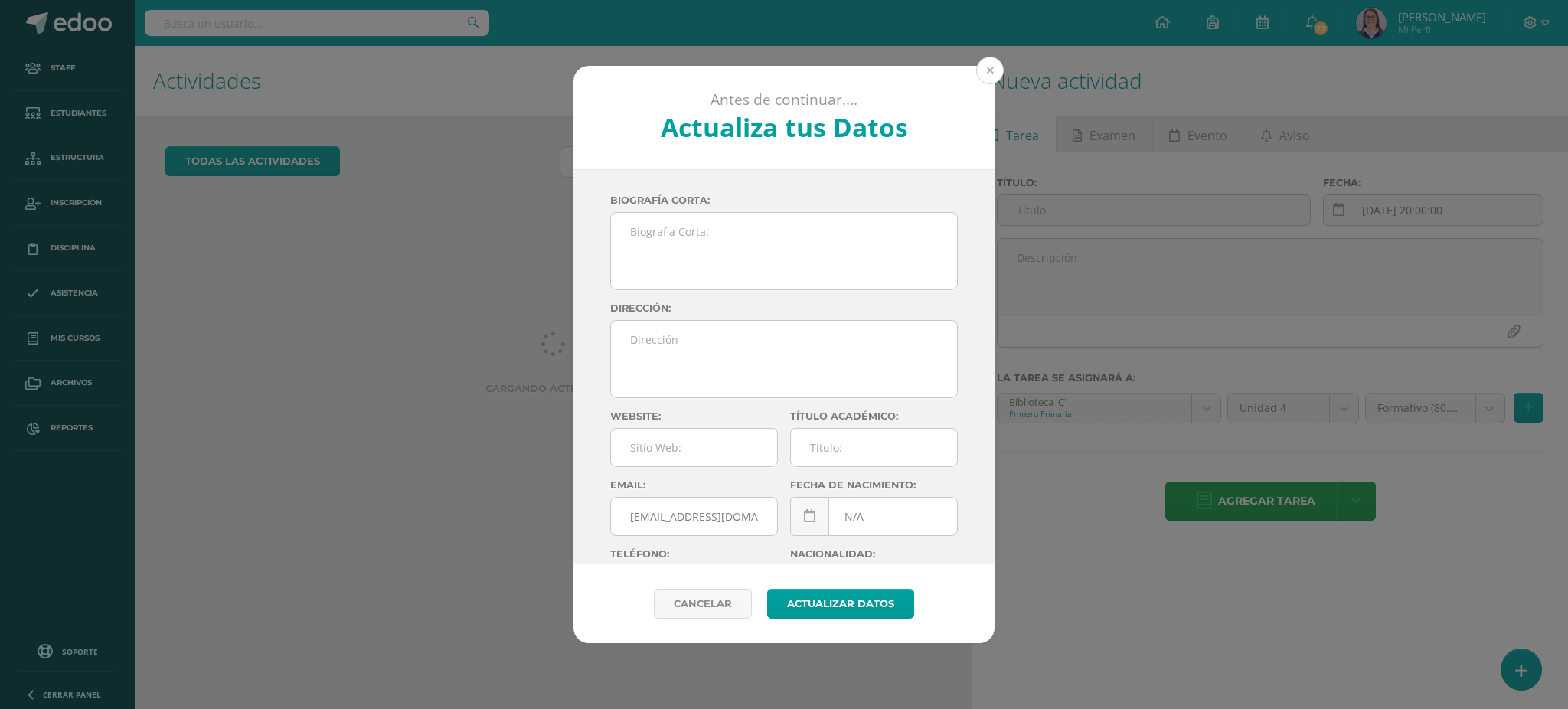
click at [994, 69] on button at bounding box center [989, 70] width 27 height 27
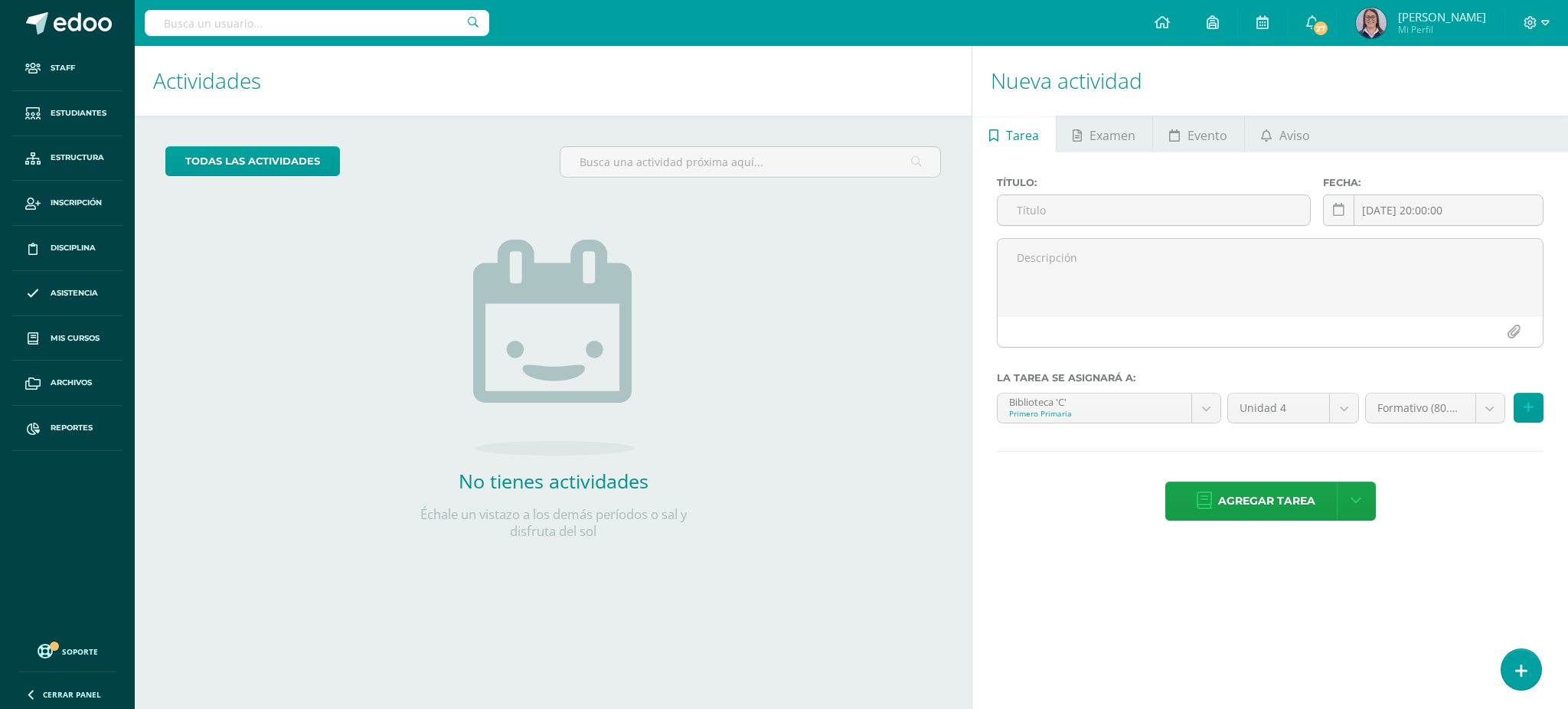
click at [449, 8] on div at bounding box center [317, 23] width 345 height 46
click at [443, 21] on input "text" at bounding box center [317, 23] width 345 height 26
type input "tecnología primero"
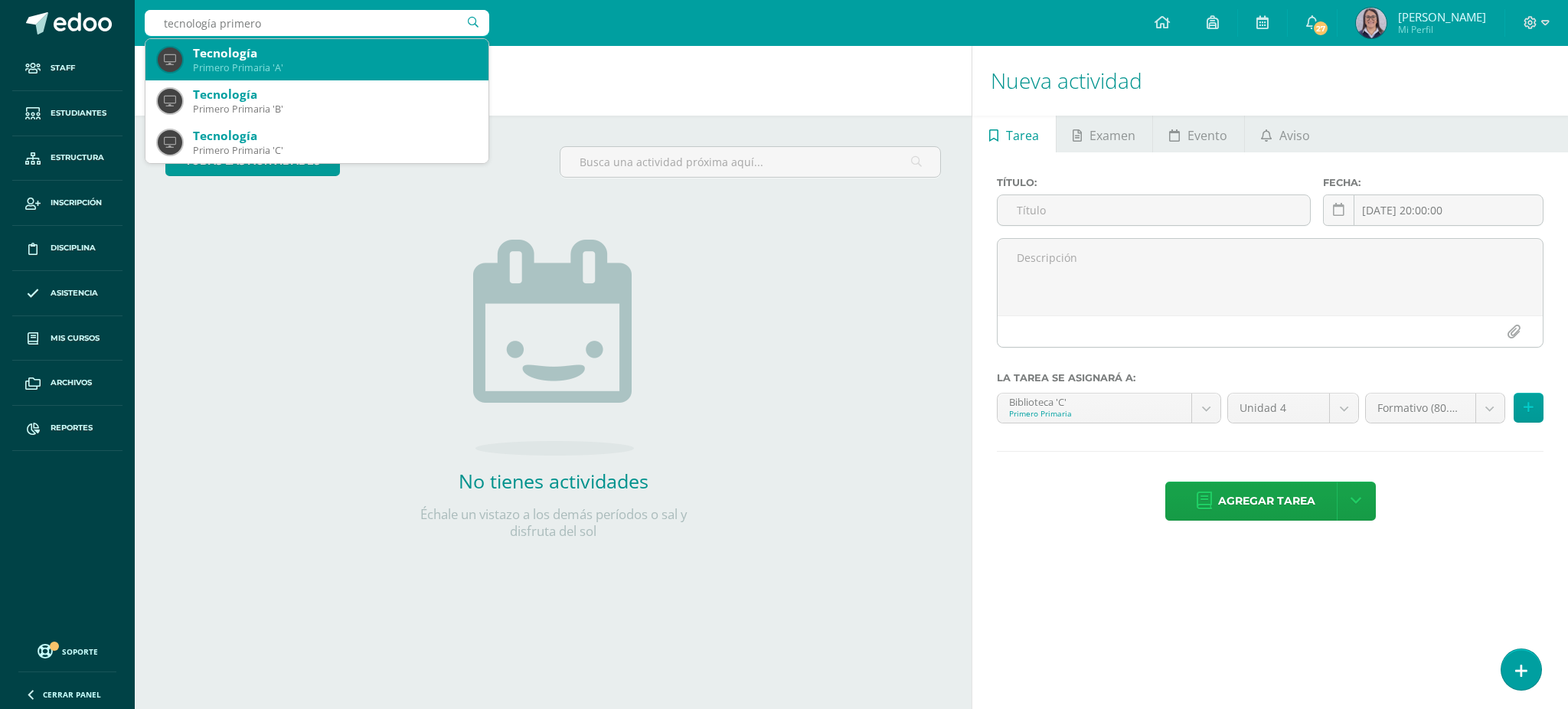
click at [252, 64] on div "Primero Primaria 'A'" at bounding box center [334, 68] width 283 height 13
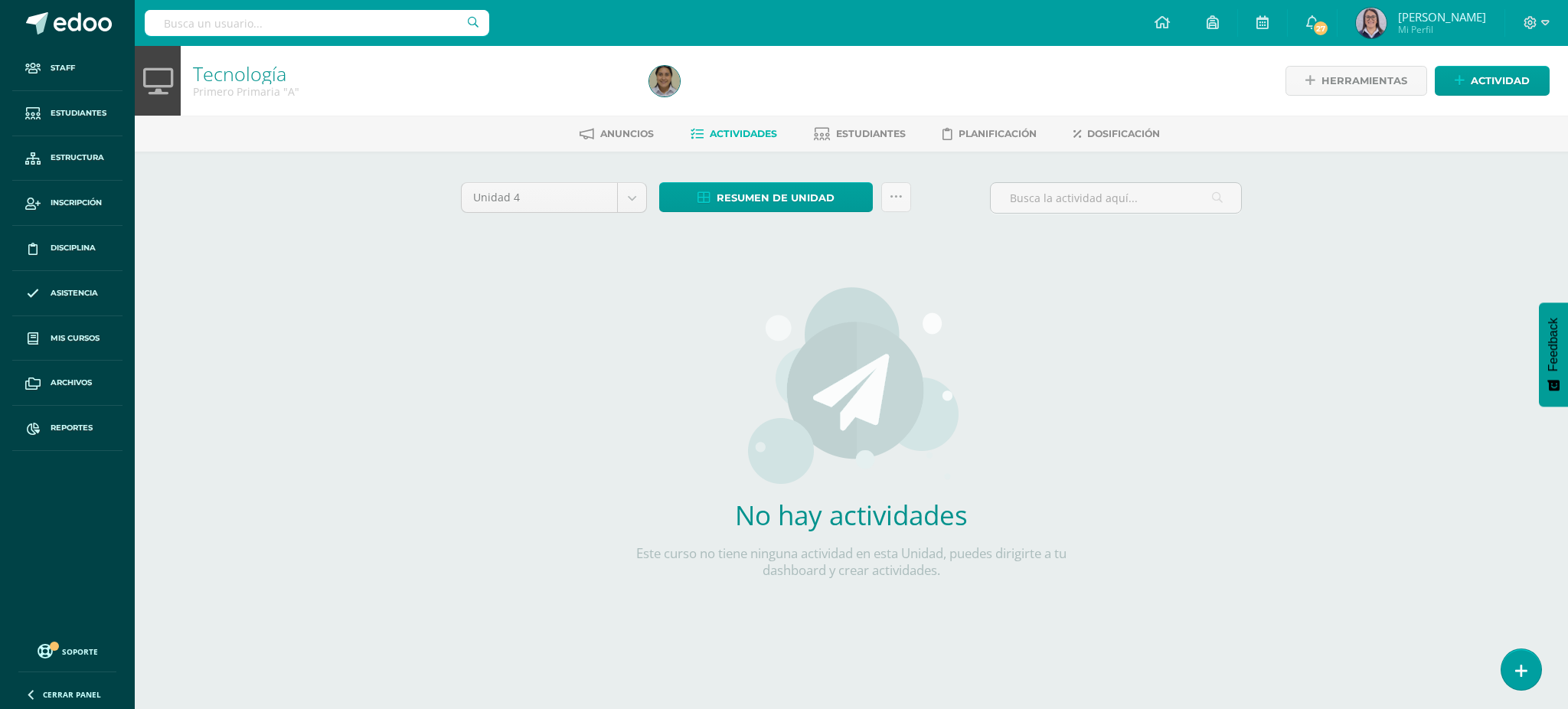
click at [365, 29] on input "text" at bounding box center [317, 23] width 345 height 26
click at [495, 214] on div "Unidad 4 Unidad 1 Unidad 2 Unidad 3 Unidad 4" at bounding box center [554, 204] width 198 height 44
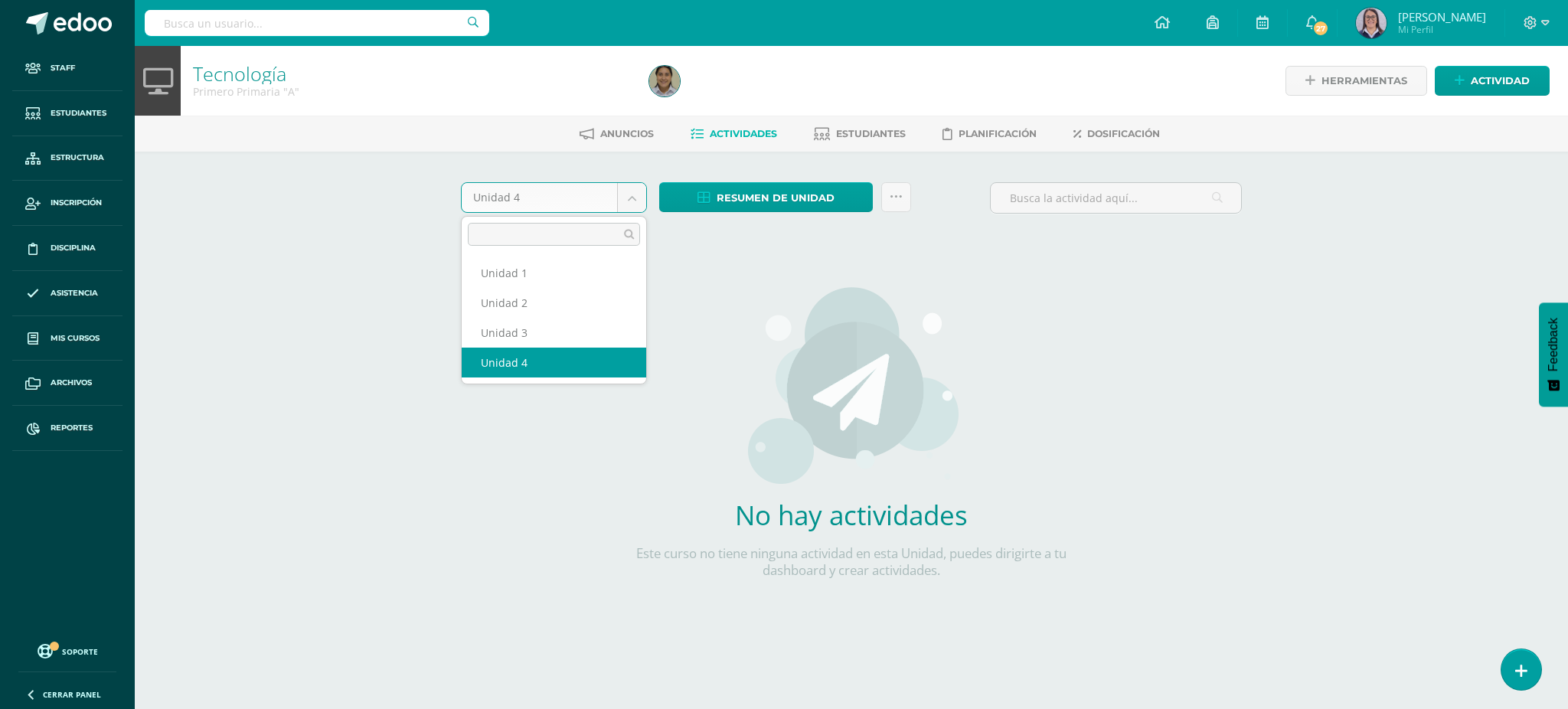
click at [523, 199] on body "Staff Estudiantes Estructura Inscripción Disciplina Asistencia Mis cursos Archi…" at bounding box center [784, 329] width 1568 height 658
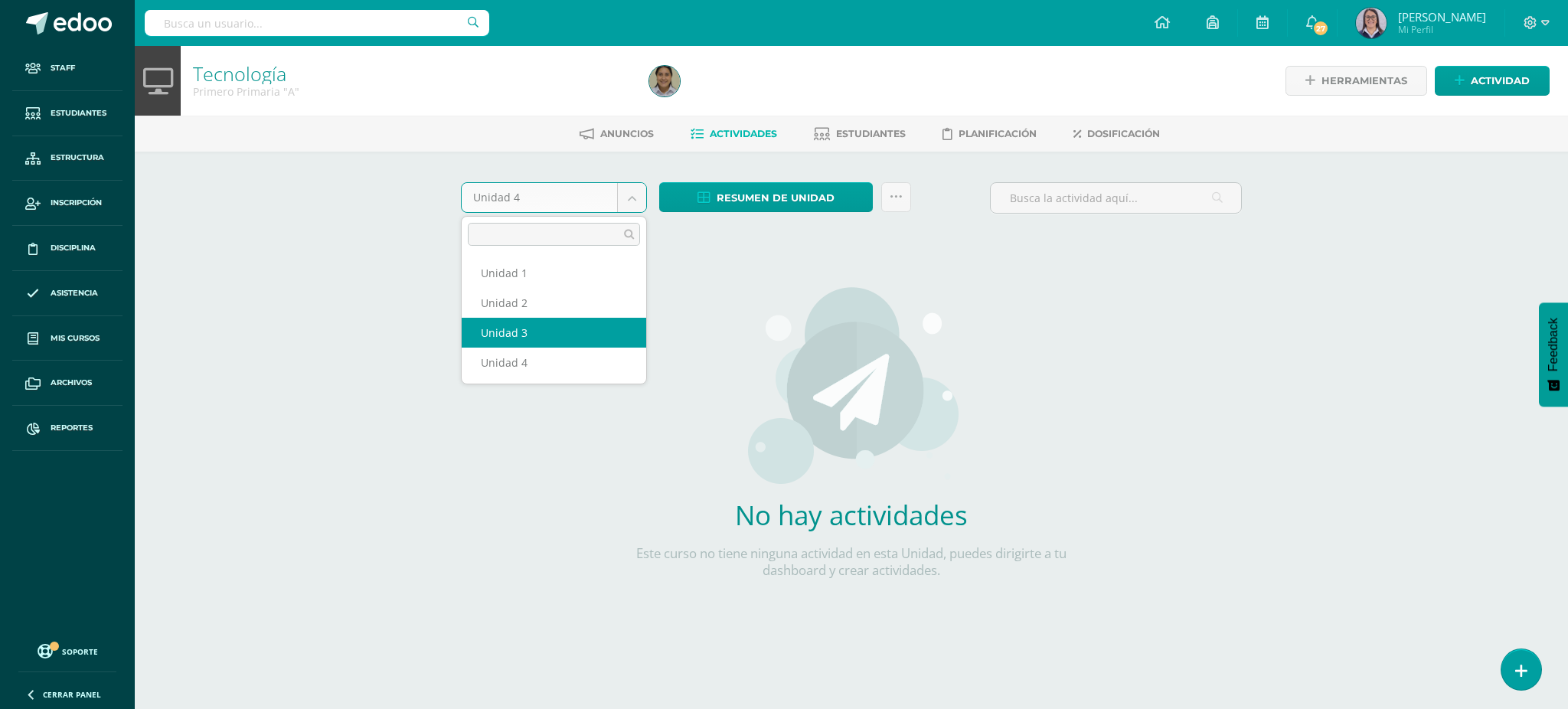
select select "Unidad 3"
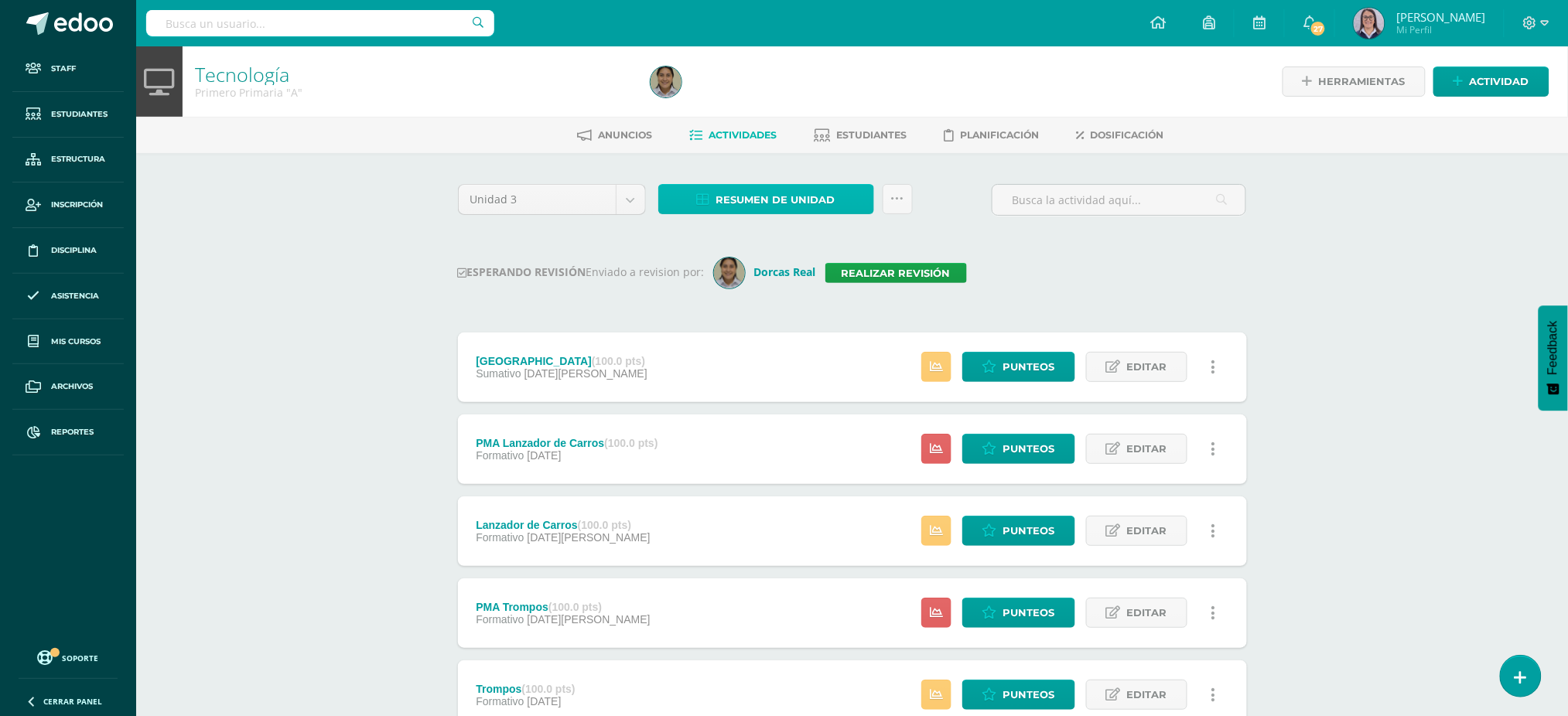
click at [667, 203] on link "Resumen de unidad" at bounding box center [766, 199] width 216 height 30
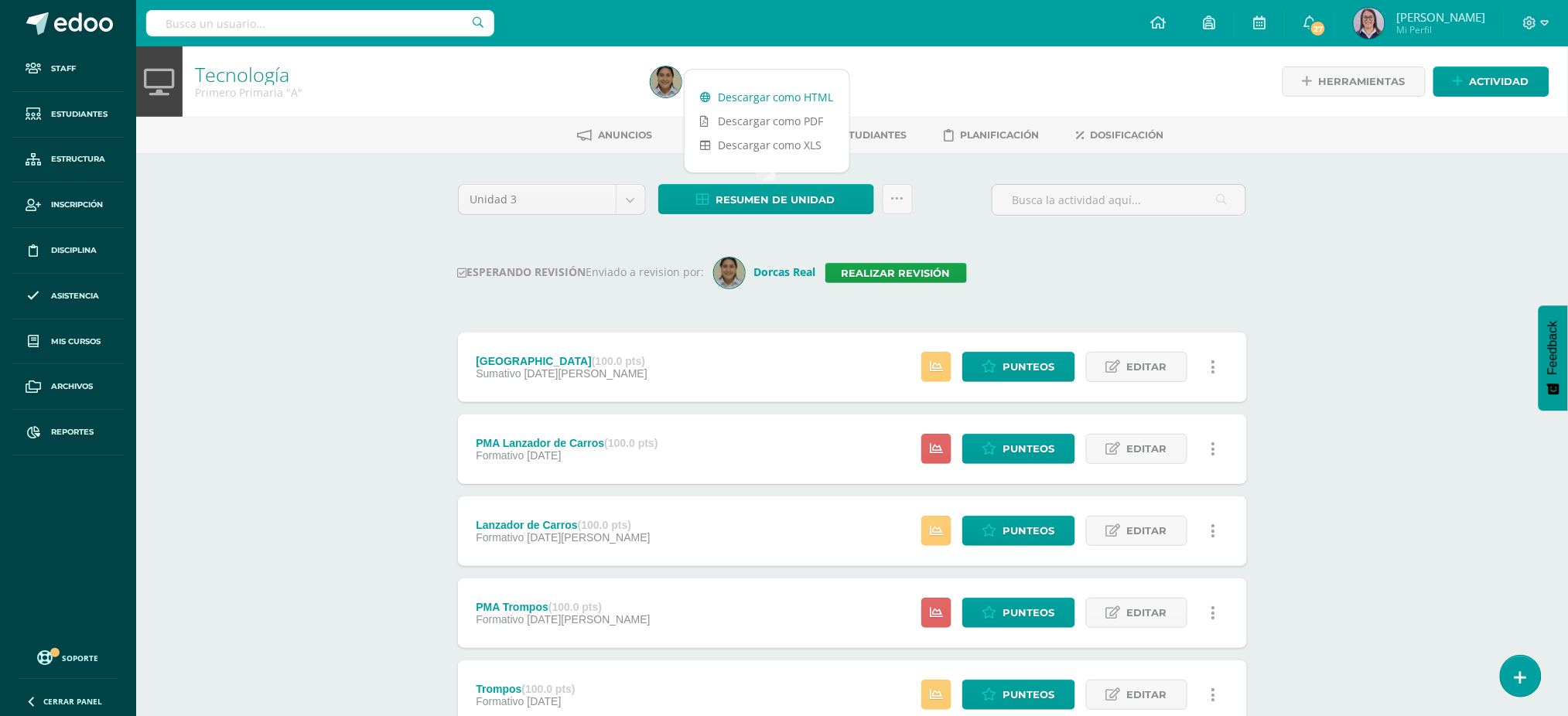
click at [711, 97] on link "Descargar como HTML" at bounding box center [767, 97] width 165 height 24
click at [872, 261] on div "ESPERANDO REVISIÓN Enviado a revision por: Dorcas Real Realizar revisión" at bounding box center [852, 273] width 788 height 31
click at [872, 271] on link "Realizar revisión" at bounding box center [896, 273] width 142 height 20
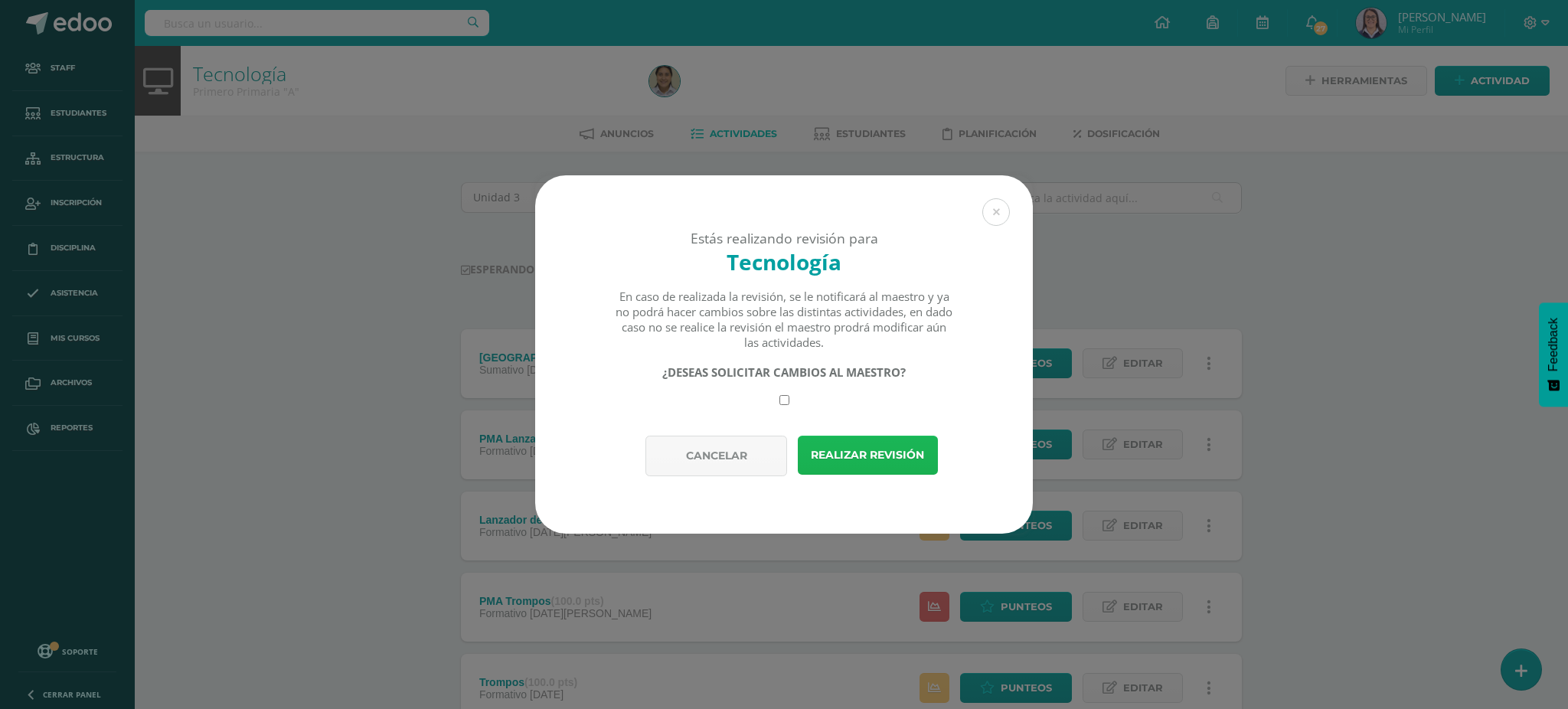
click at [886, 452] on button "Realizar revisión" at bounding box center [868, 455] width 140 height 39
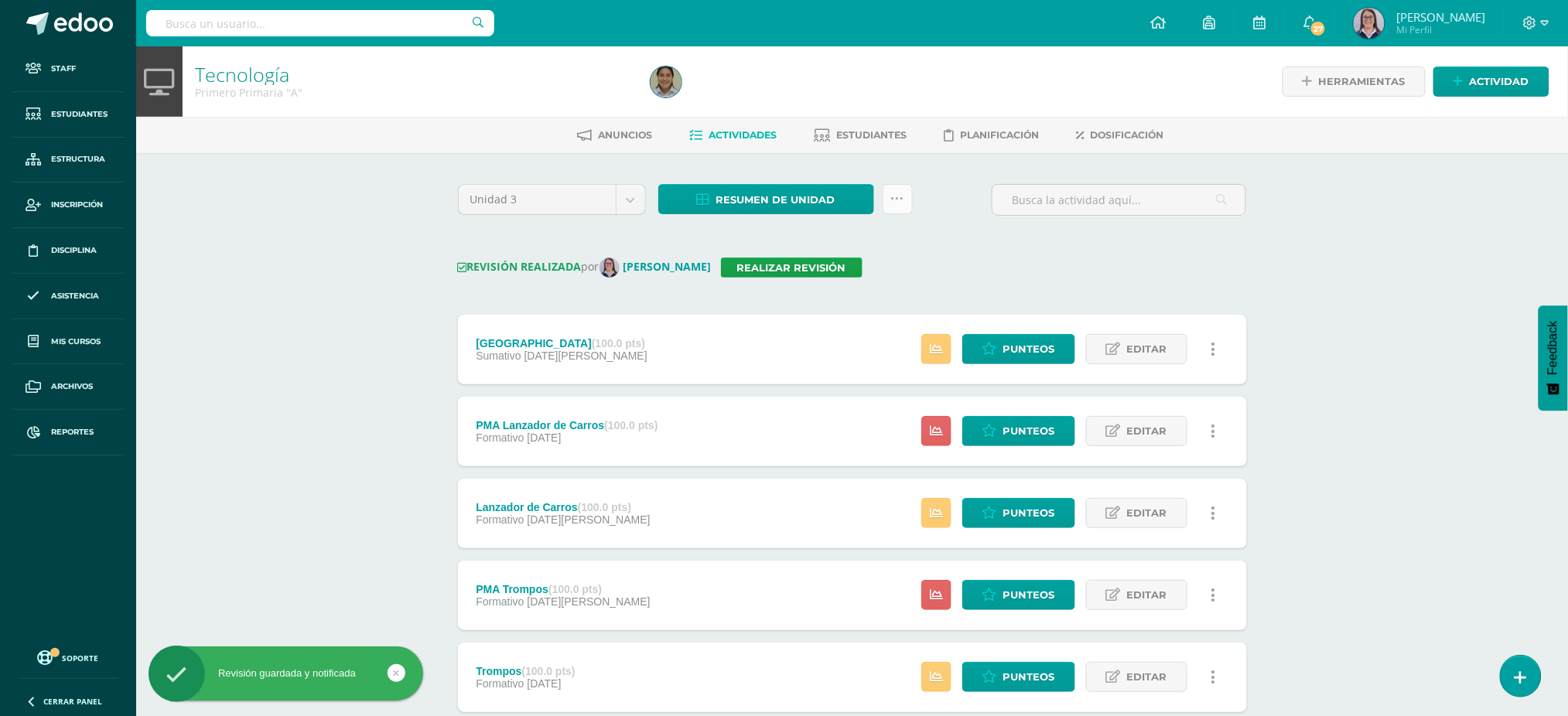
click at [901, 192] on icon at bounding box center [897, 198] width 13 height 13
click at [884, 282] on link "Enviar punteos a revision" at bounding box center [859, 284] width 170 height 37
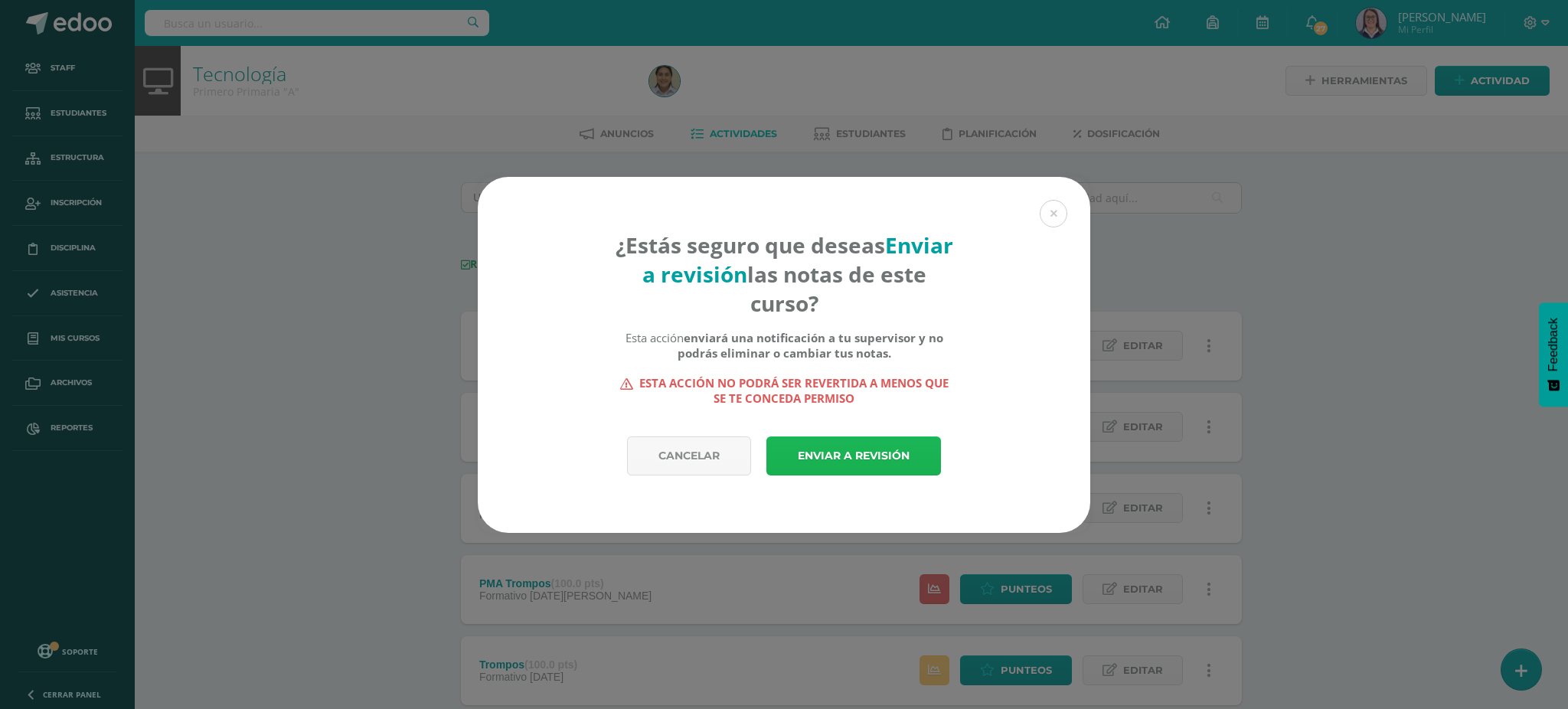
click at [868, 459] on link "Enviar a revisión" at bounding box center [853, 456] width 175 height 39
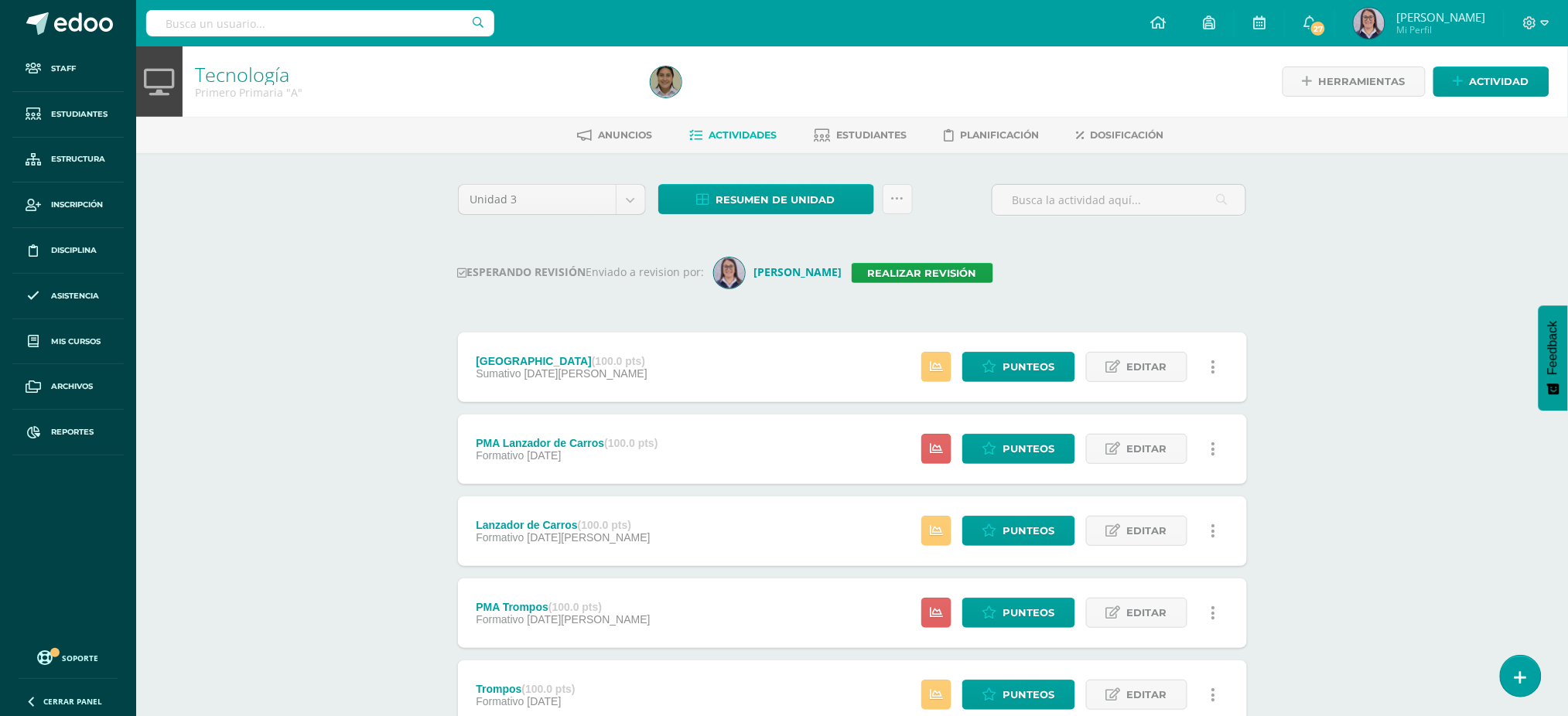
click at [381, 28] on input "text" at bounding box center [320, 23] width 348 height 27
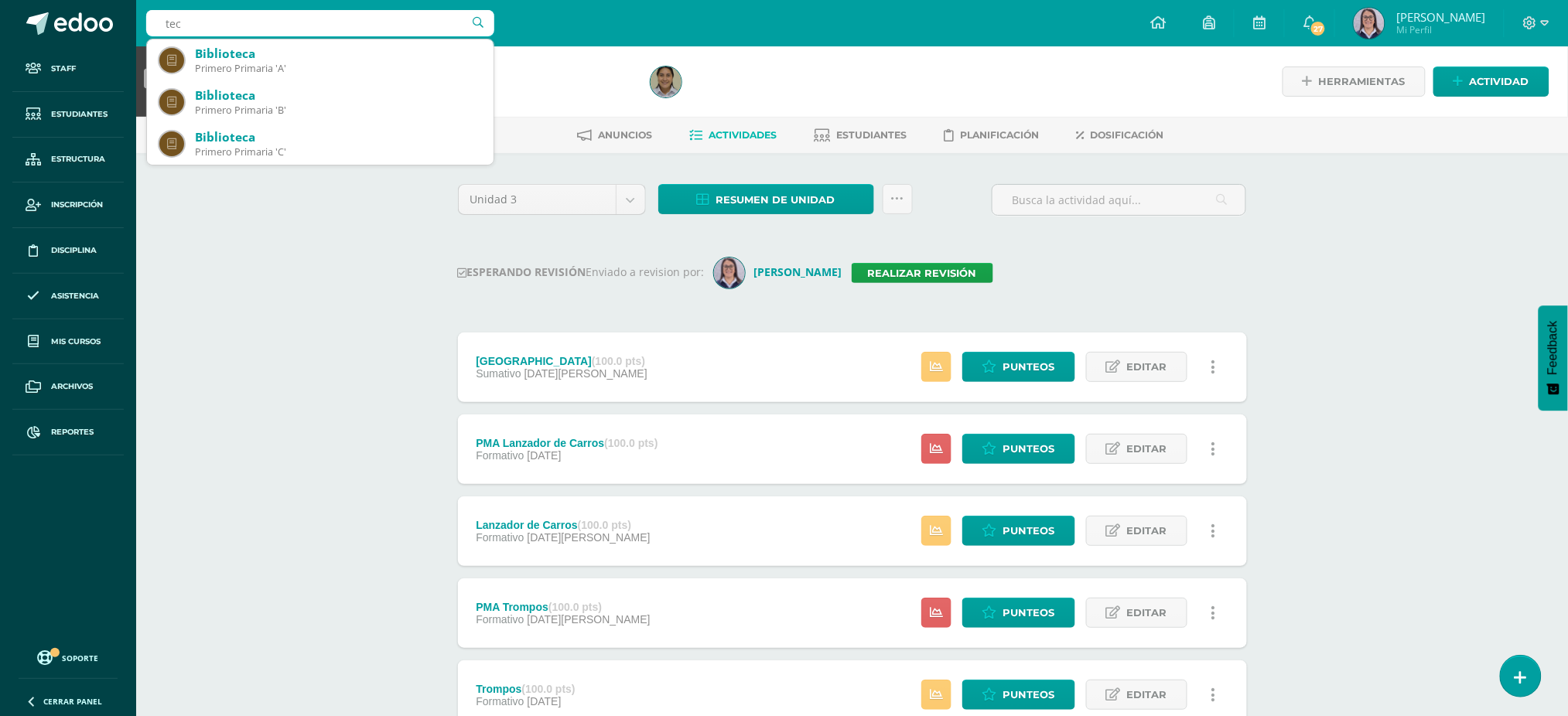
click at [248, 23] on input "tec" at bounding box center [320, 23] width 348 height 27
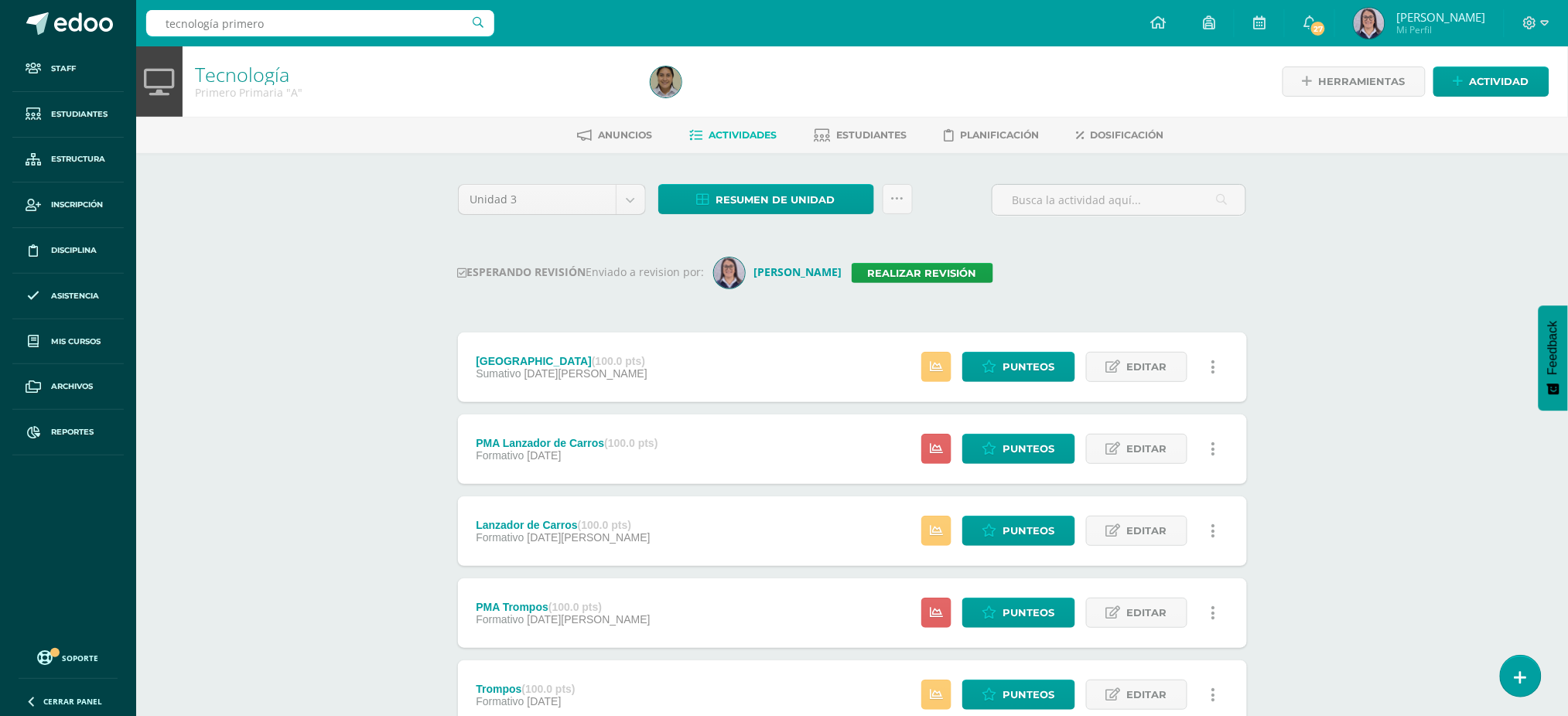
type input "tecnología primero"
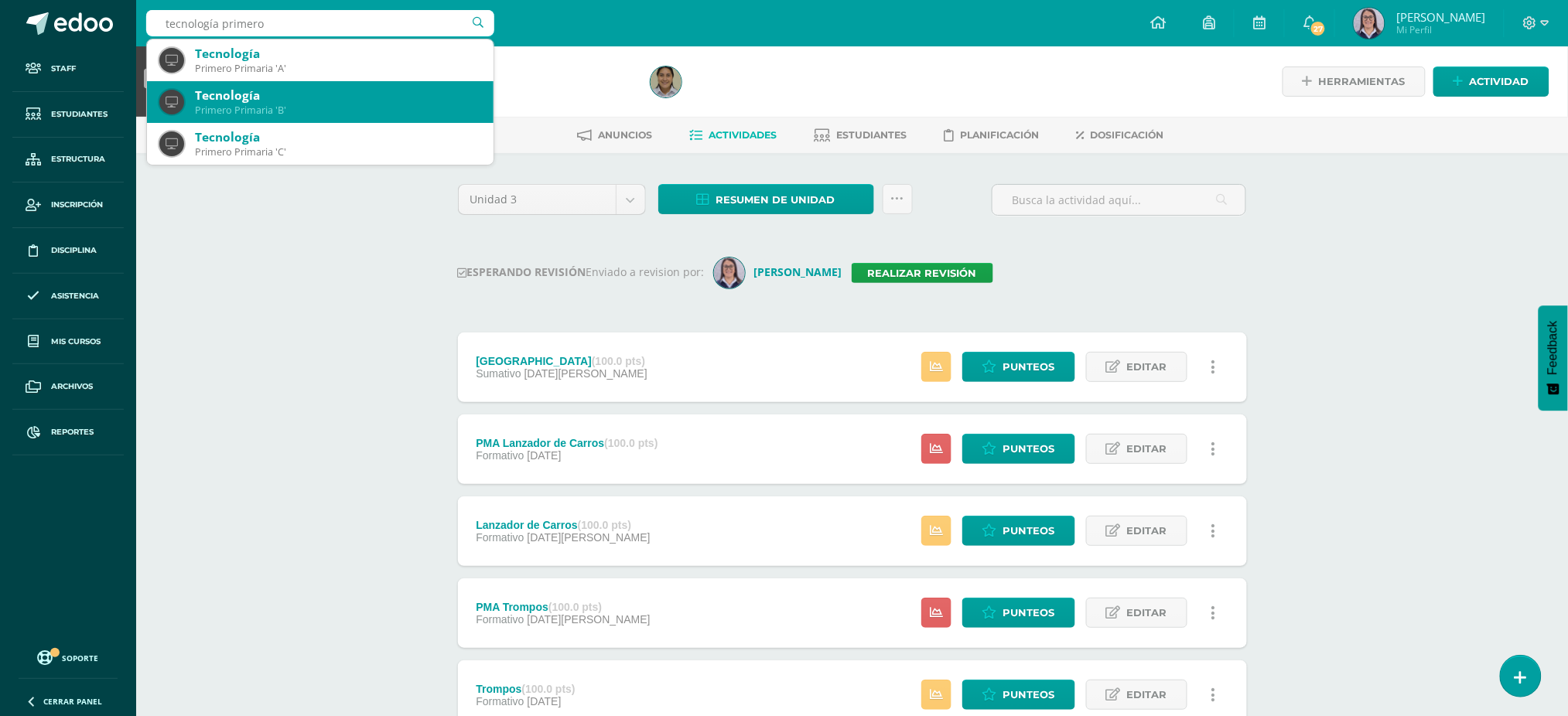
click at [287, 89] on div "Tecnología" at bounding box center [338, 96] width 286 height 16
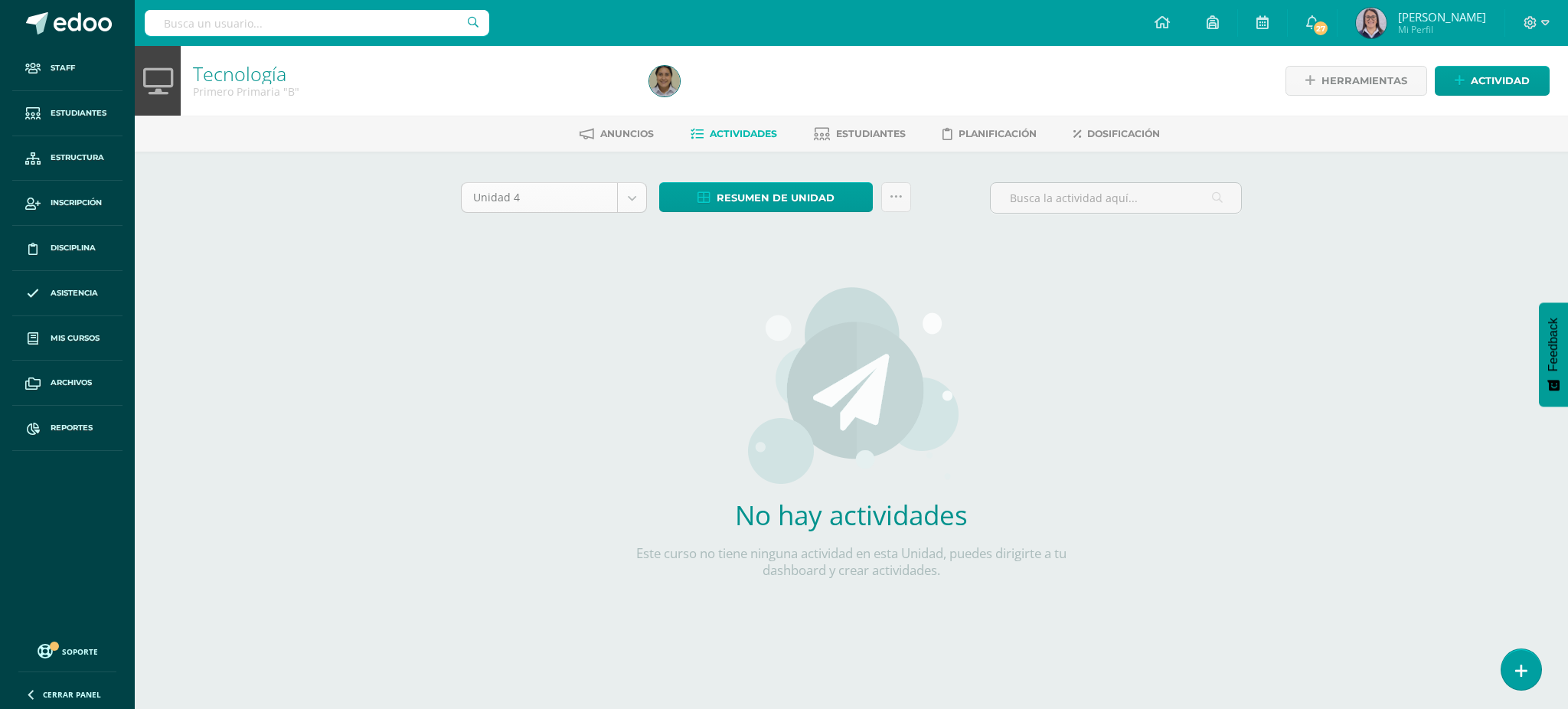
click at [516, 203] on body "Staff Estudiantes Estructura Inscripción Disciplina Asistencia Mis cursos Archi…" at bounding box center [784, 329] width 1568 height 658
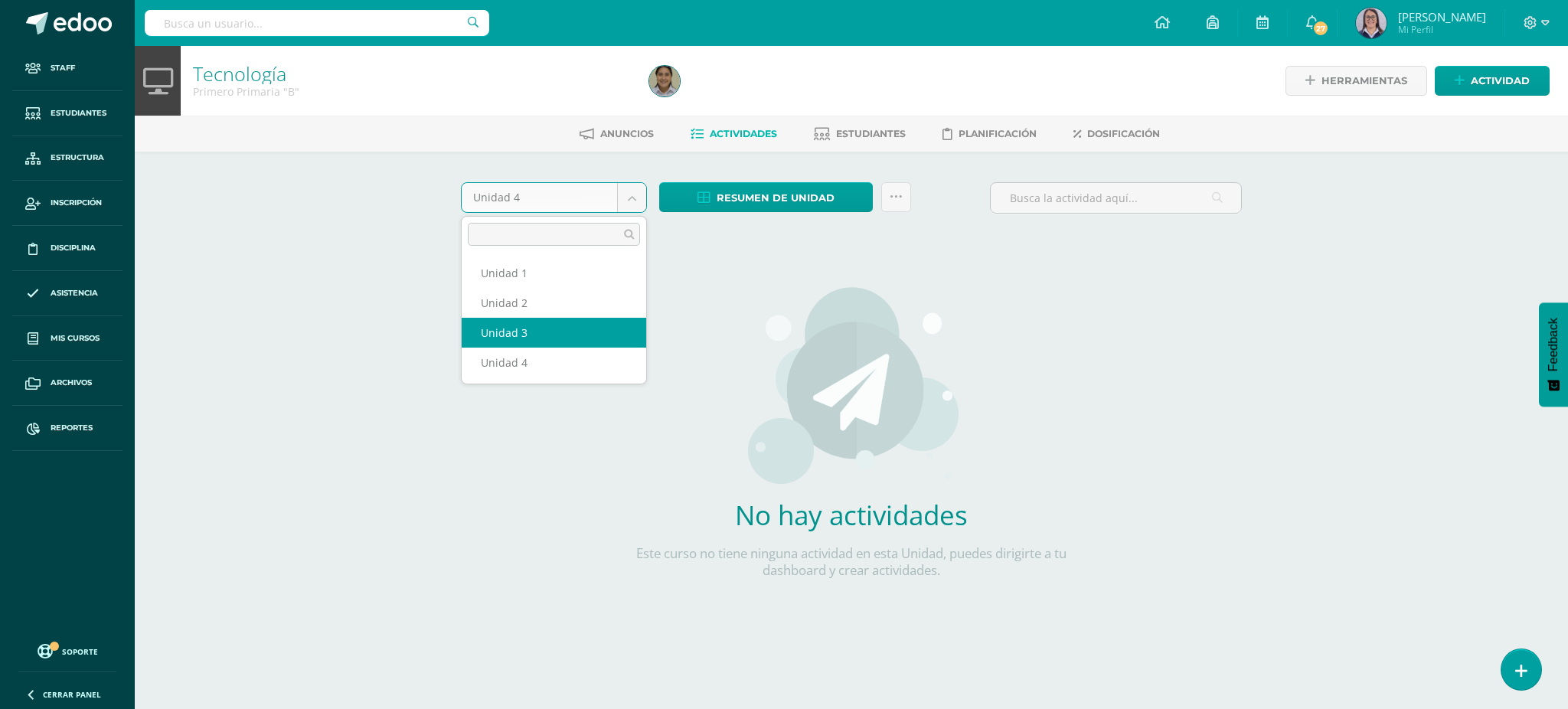
select select "Unidad 3"
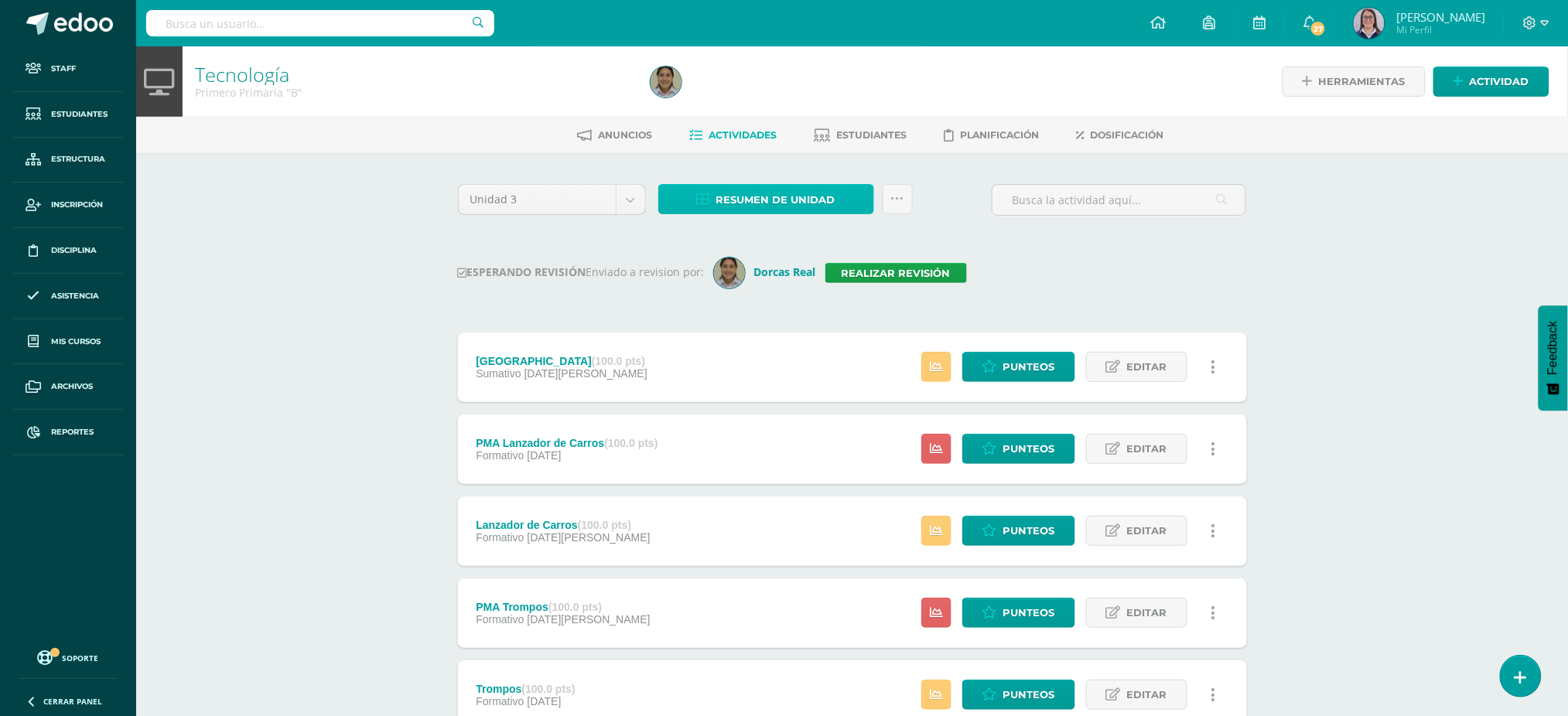
click at [751, 212] on span "Resumen de unidad" at bounding box center [775, 200] width 119 height 28
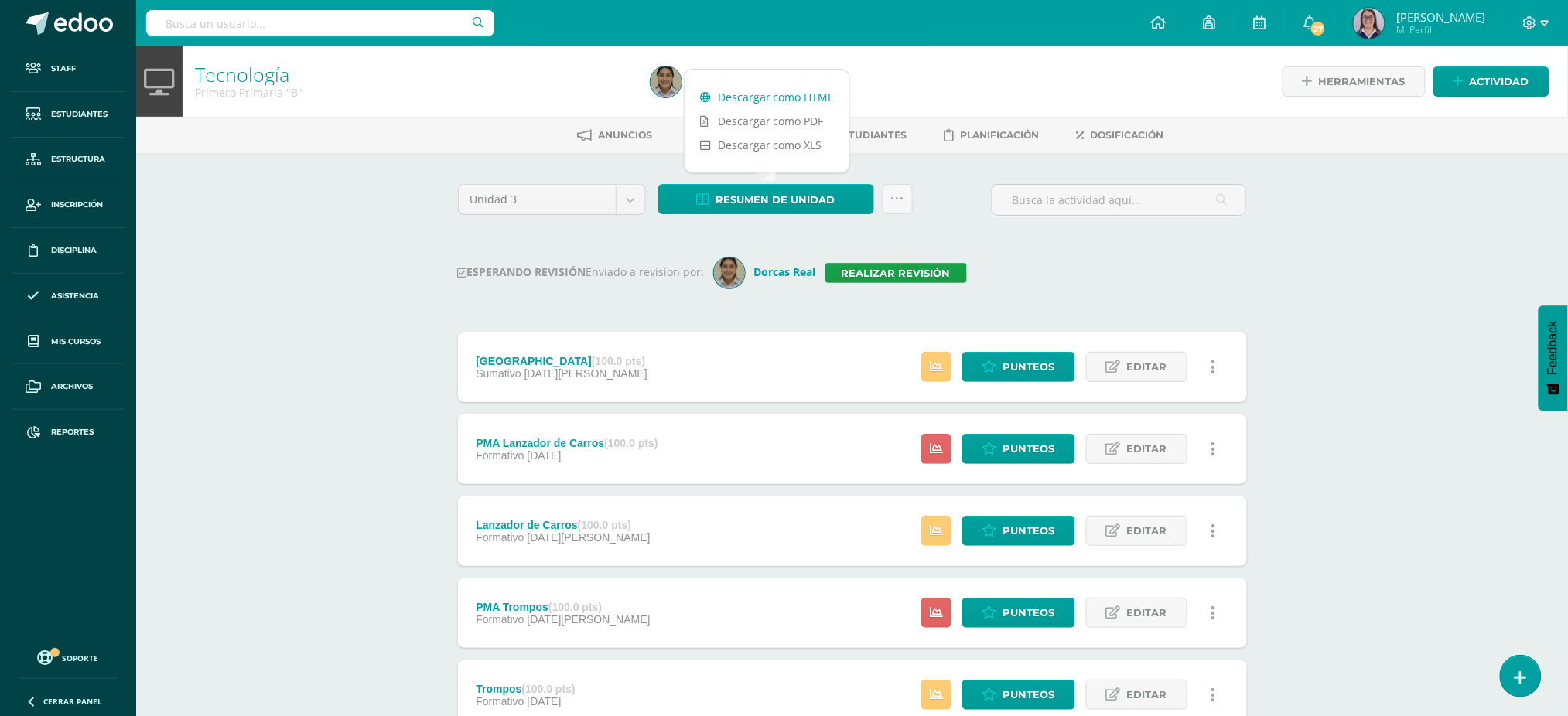
click at [736, 95] on link "Descargar como HTML" at bounding box center [767, 97] width 165 height 24
click at [881, 268] on link "Realizar revisión" at bounding box center [896, 273] width 142 height 20
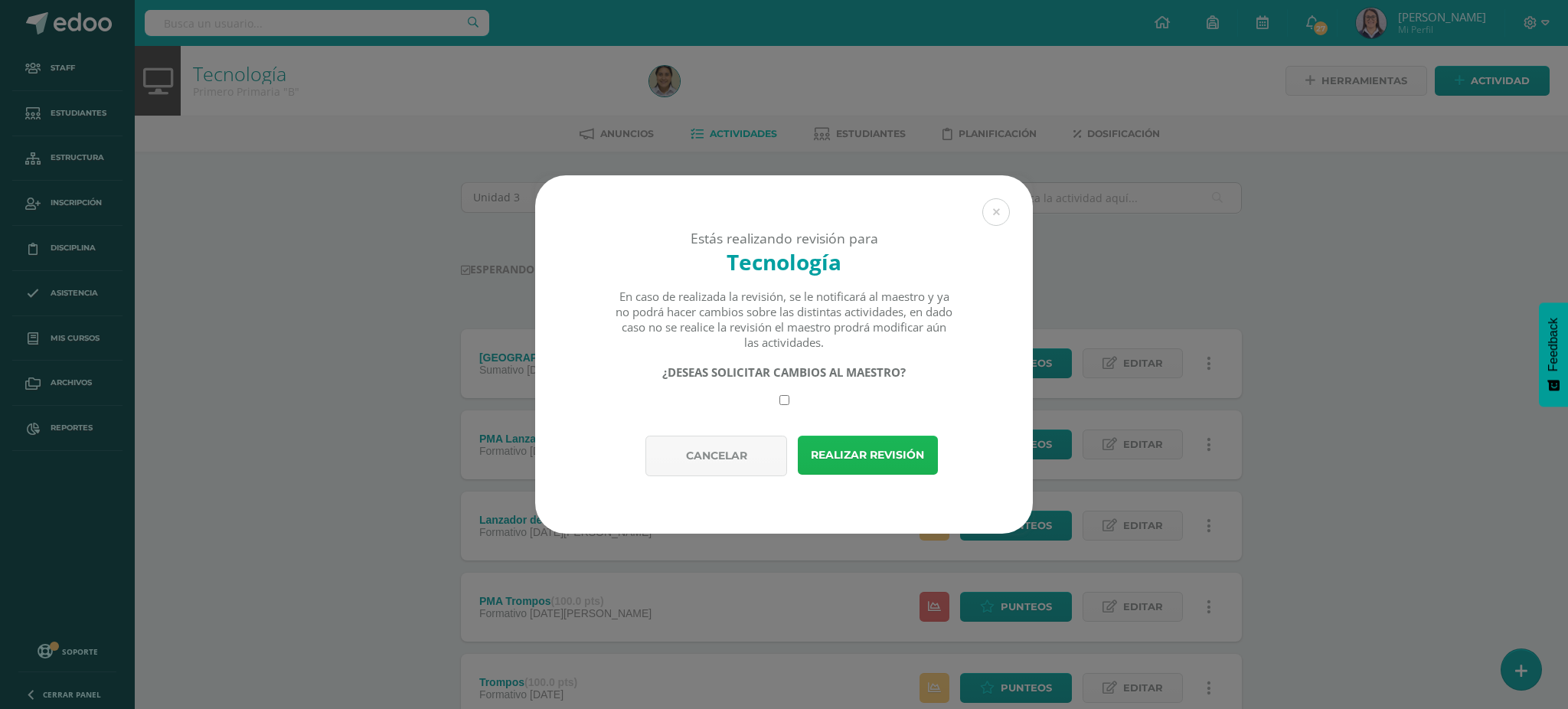
click at [889, 450] on button "Realizar revisión" at bounding box center [868, 455] width 140 height 39
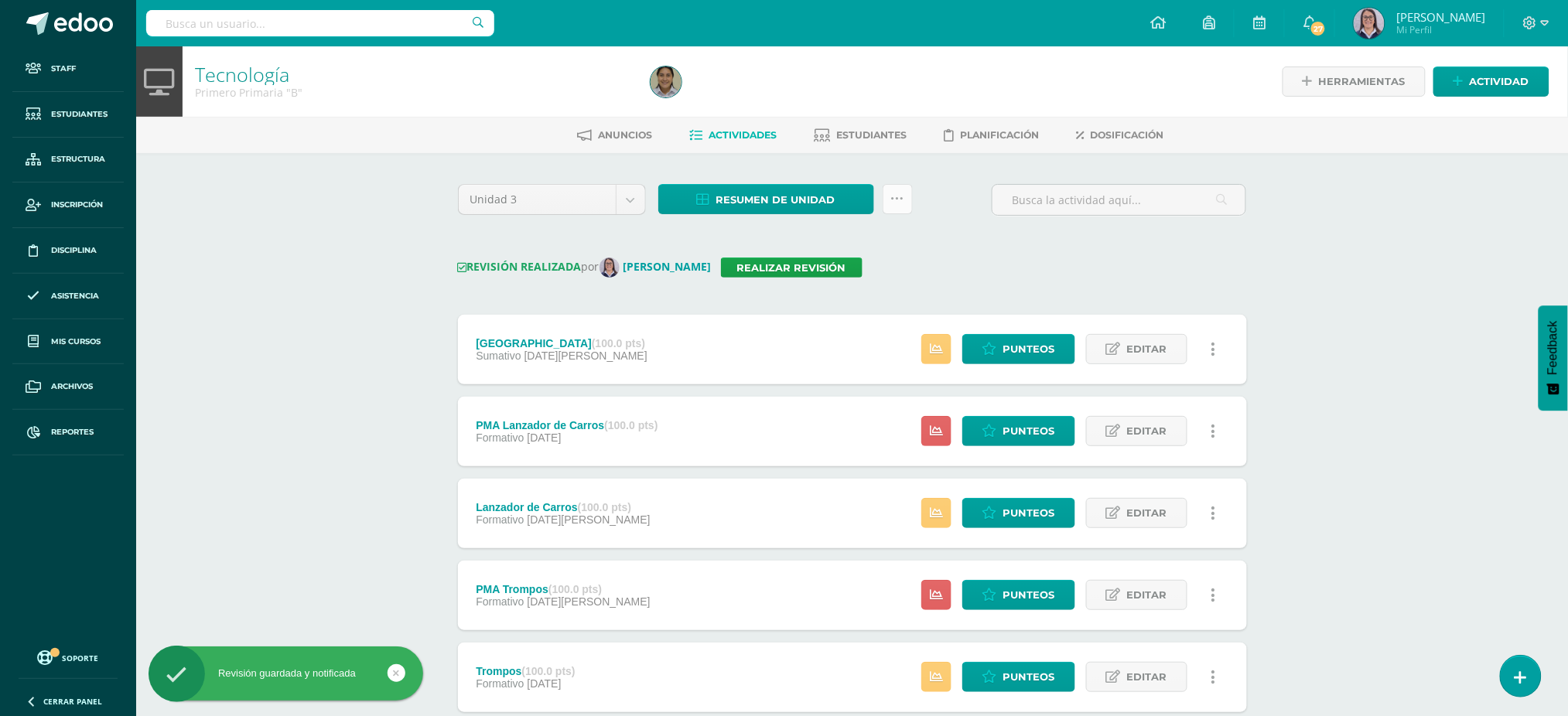
click at [917, 207] on div "Resumen de unidad Descargar como HTML Descargar como PDF Descargar como XLS Sub…" at bounding box center [785, 206] width 267 height 44
click at [904, 198] on link at bounding box center [897, 199] width 30 height 30
click at [858, 284] on link "Enviar punteos a revision" at bounding box center [859, 284] width 170 height 37
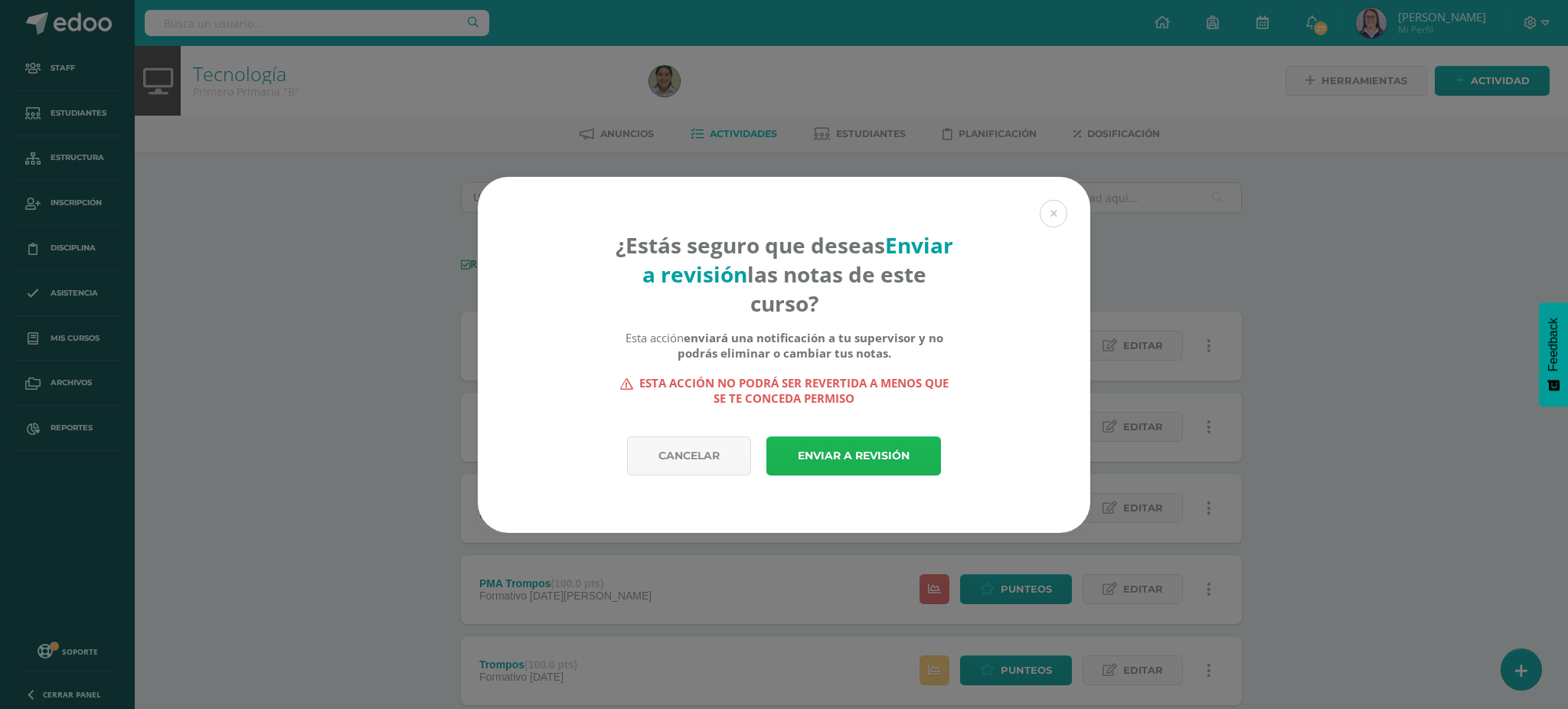
click at [861, 447] on link "Enviar a revisión" at bounding box center [853, 456] width 175 height 39
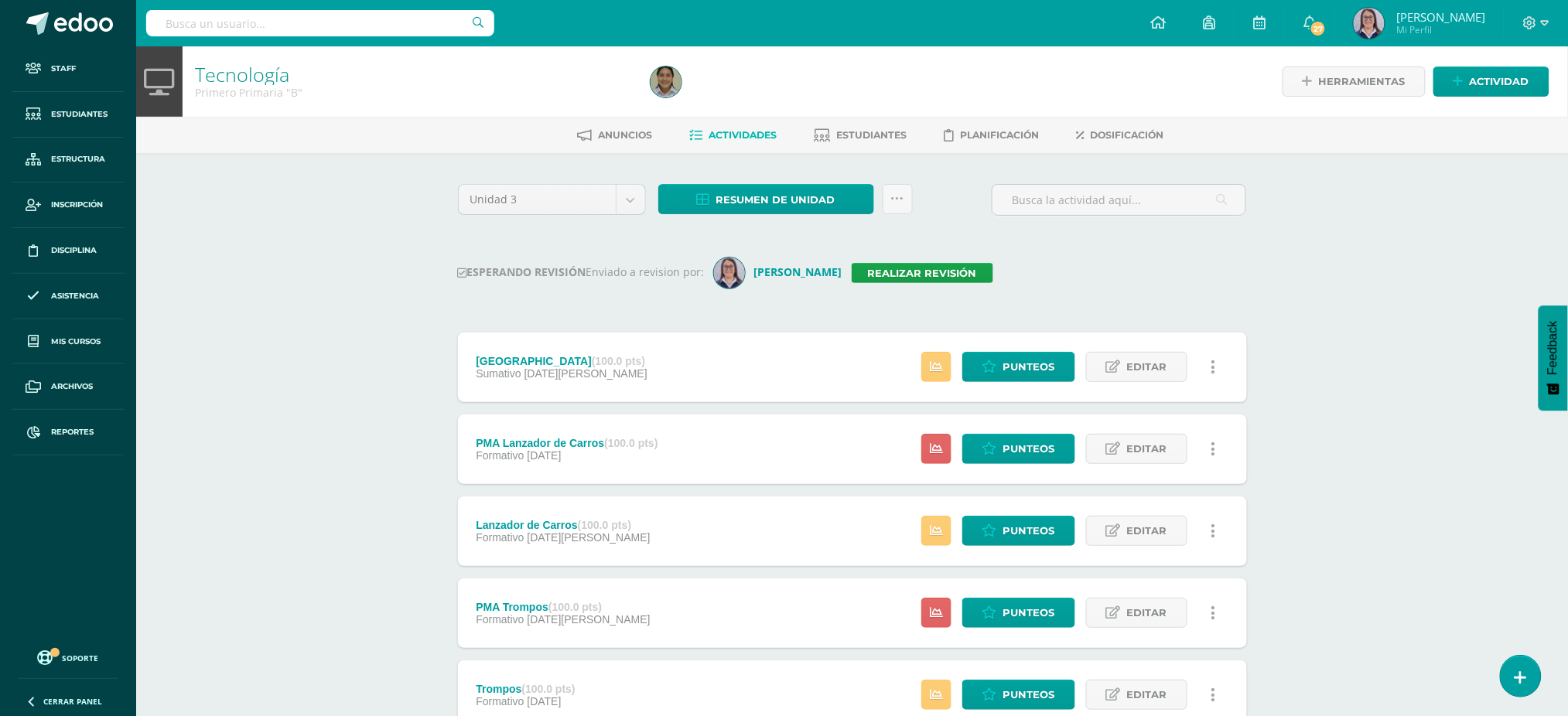
click at [380, 16] on input "text" at bounding box center [320, 23] width 348 height 27
click at [901, 201] on icon at bounding box center [897, 198] width 13 height 13
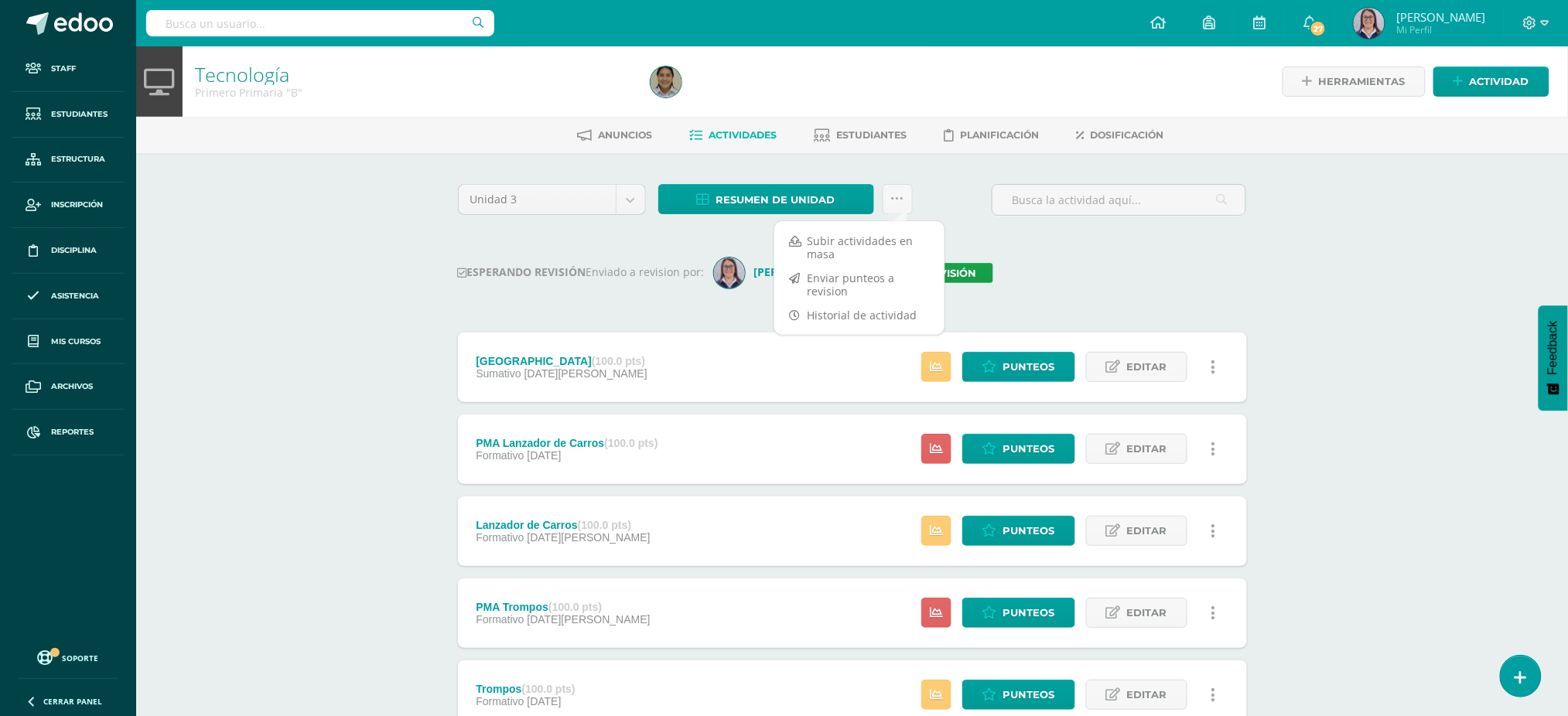
click at [1041, 241] on div "Unidad 3 Unidad 1 Unidad 2 Unidad 3 Unidad 4 Resumen de unidad Descargar como H…" at bounding box center [852, 575] width 801 height 782
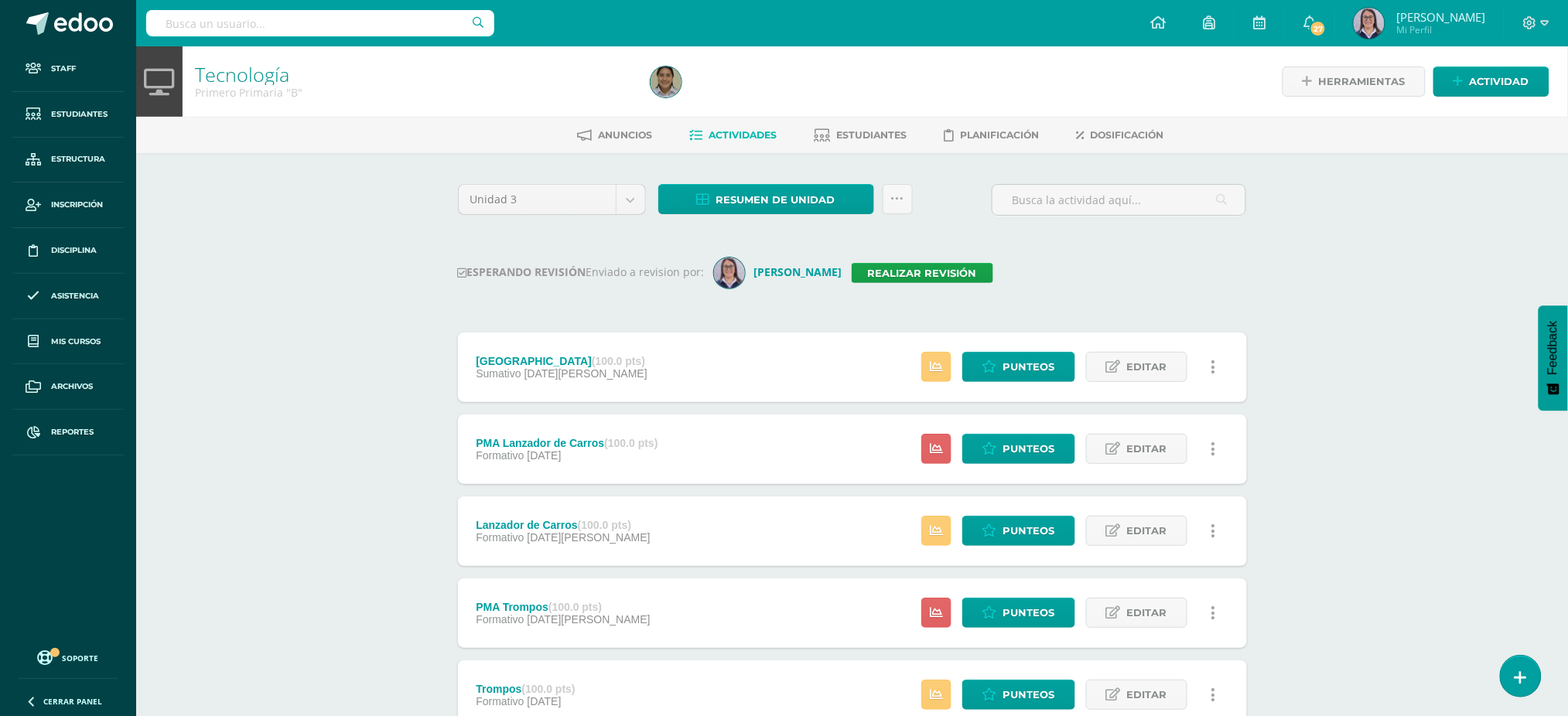
click at [249, 10] on input "text" at bounding box center [320, 23] width 348 height 27
type input "tecnología primero"
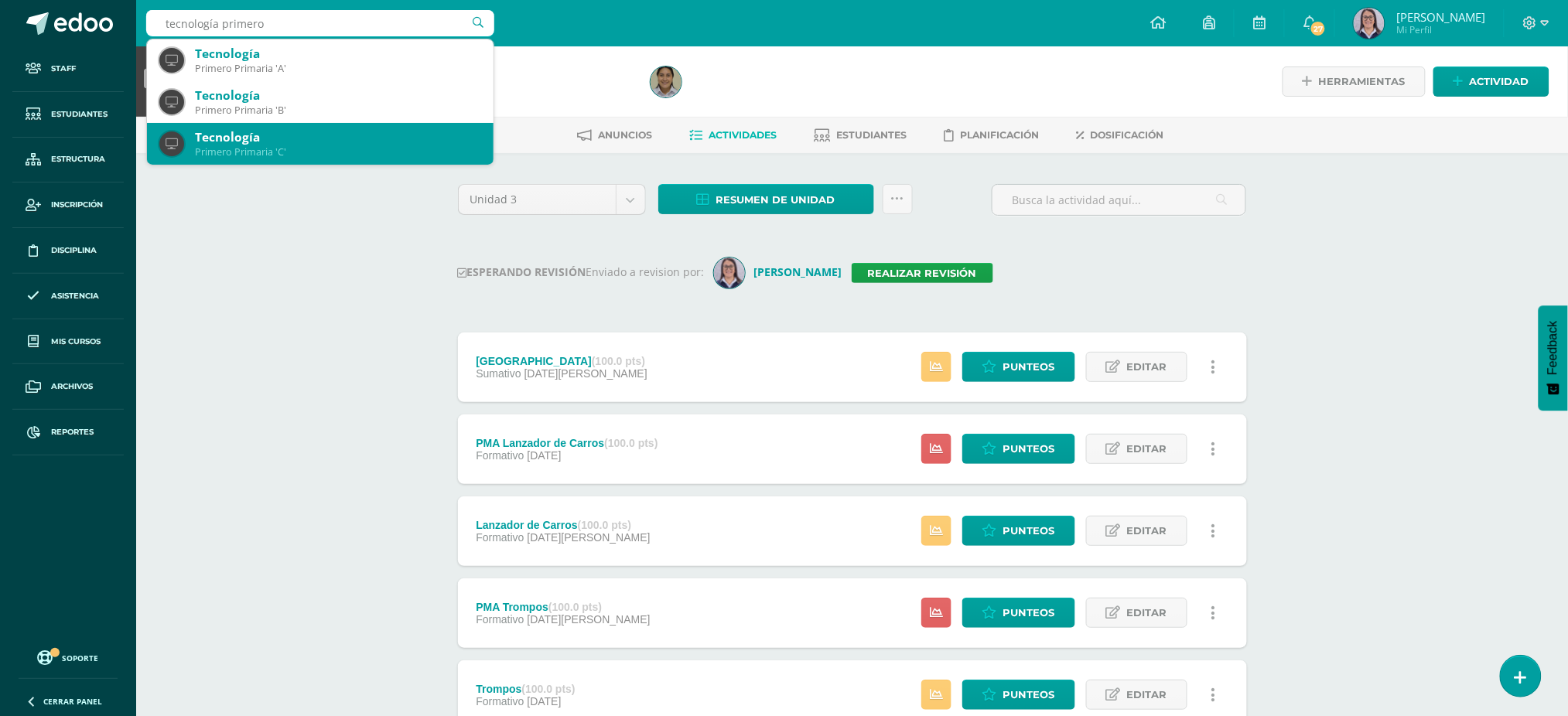
click at [213, 155] on div "Primero Primaria 'C'" at bounding box center [338, 152] width 286 height 13
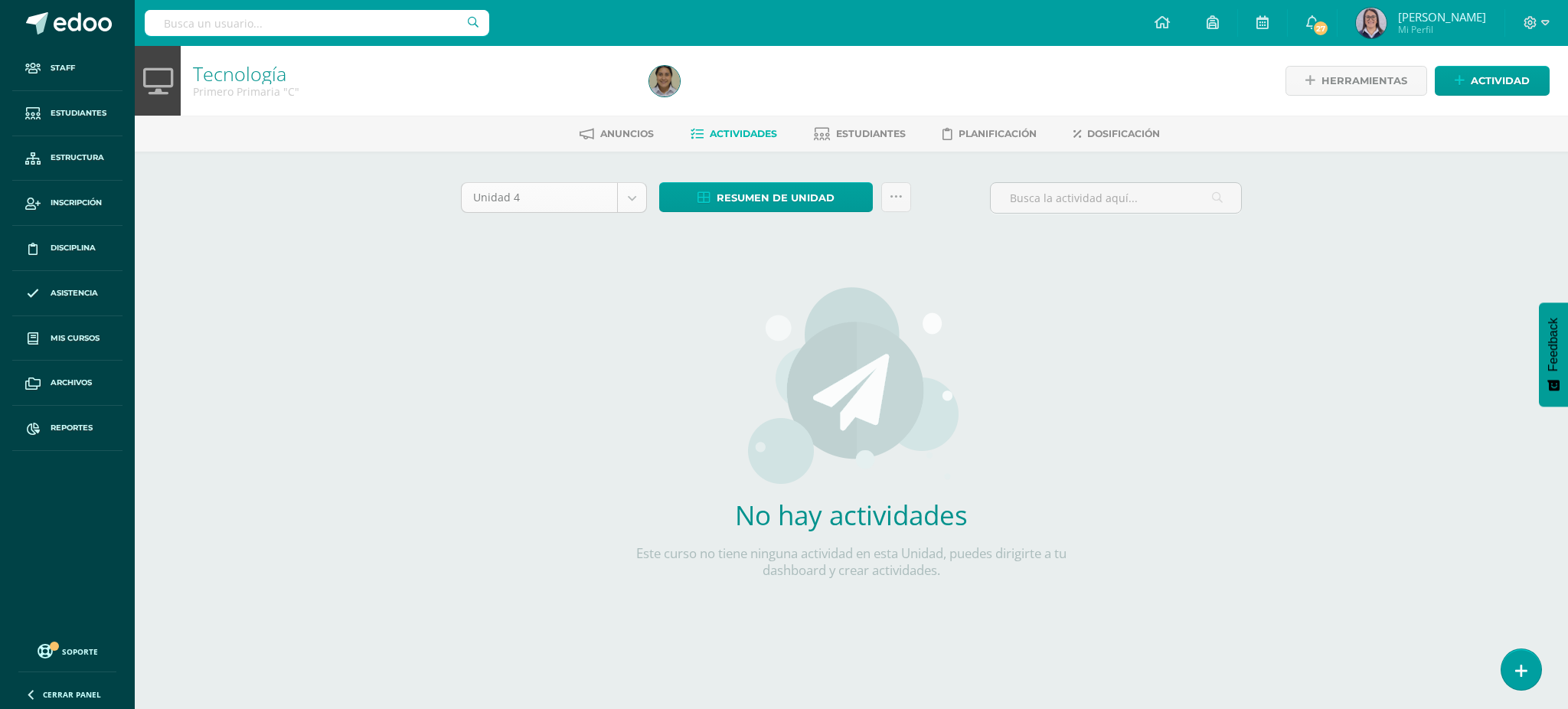
click at [587, 188] on body "Staff Estudiantes Estructura Inscripción Disciplina Asistencia Mis cursos Archi…" at bounding box center [784, 329] width 1568 height 658
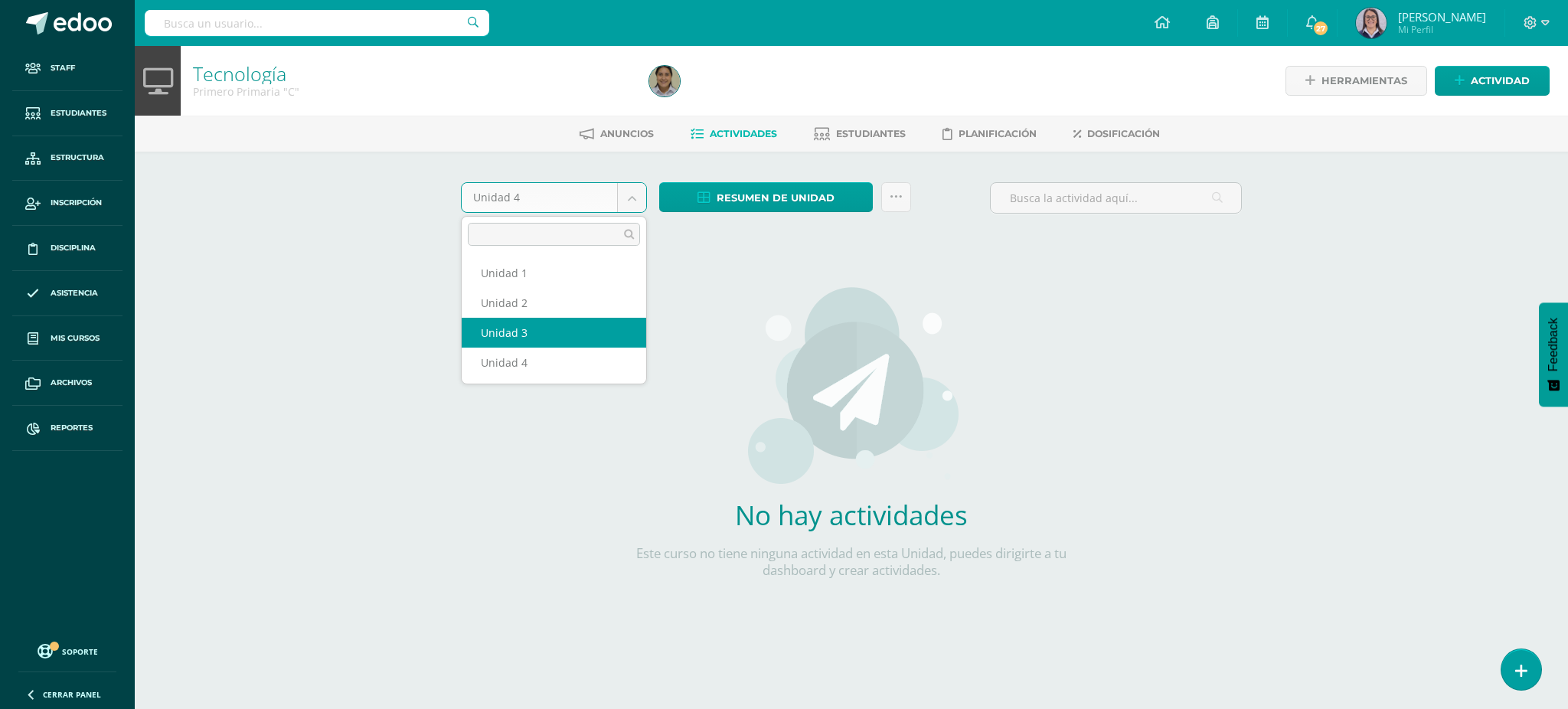
select select "Unidad 3"
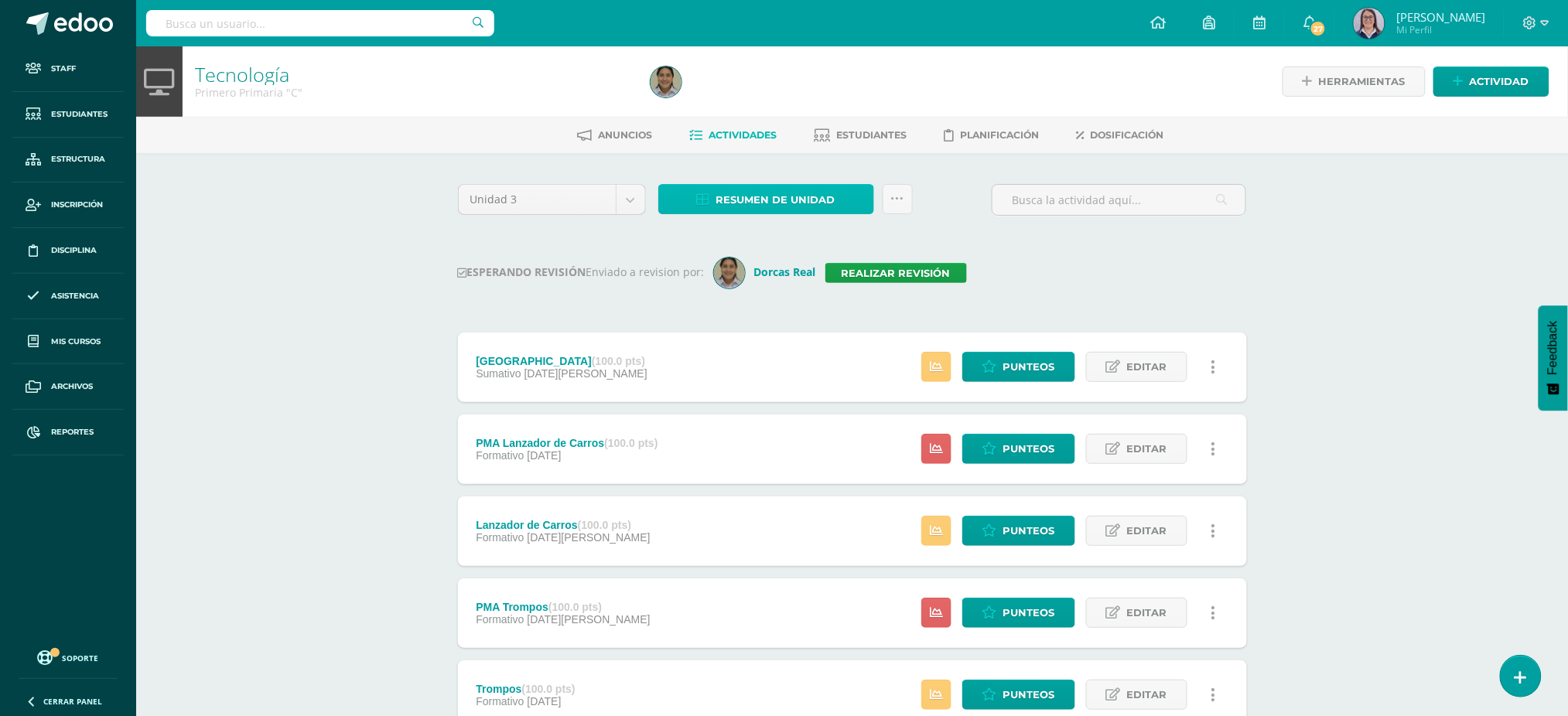
click at [850, 195] on link "Resumen de unidad" at bounding box center [766, 199] width 216 height 30
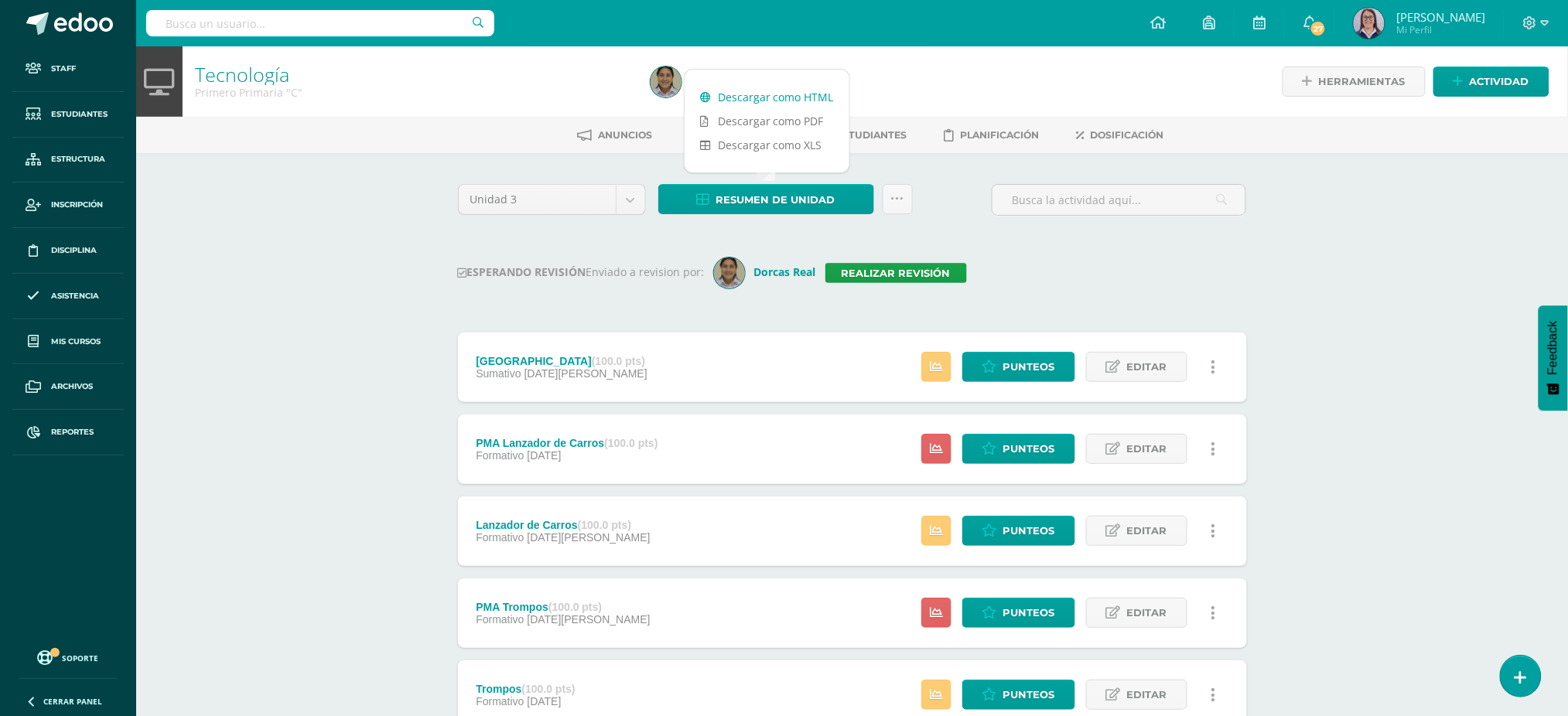
click at [814, 91] on link "Descargar como HTML" at bounding box center [767, 97] width 165 height 24
click at [894, 266] on link "Realizar revisión" at bounding box center [896, 273] width 142 height 20
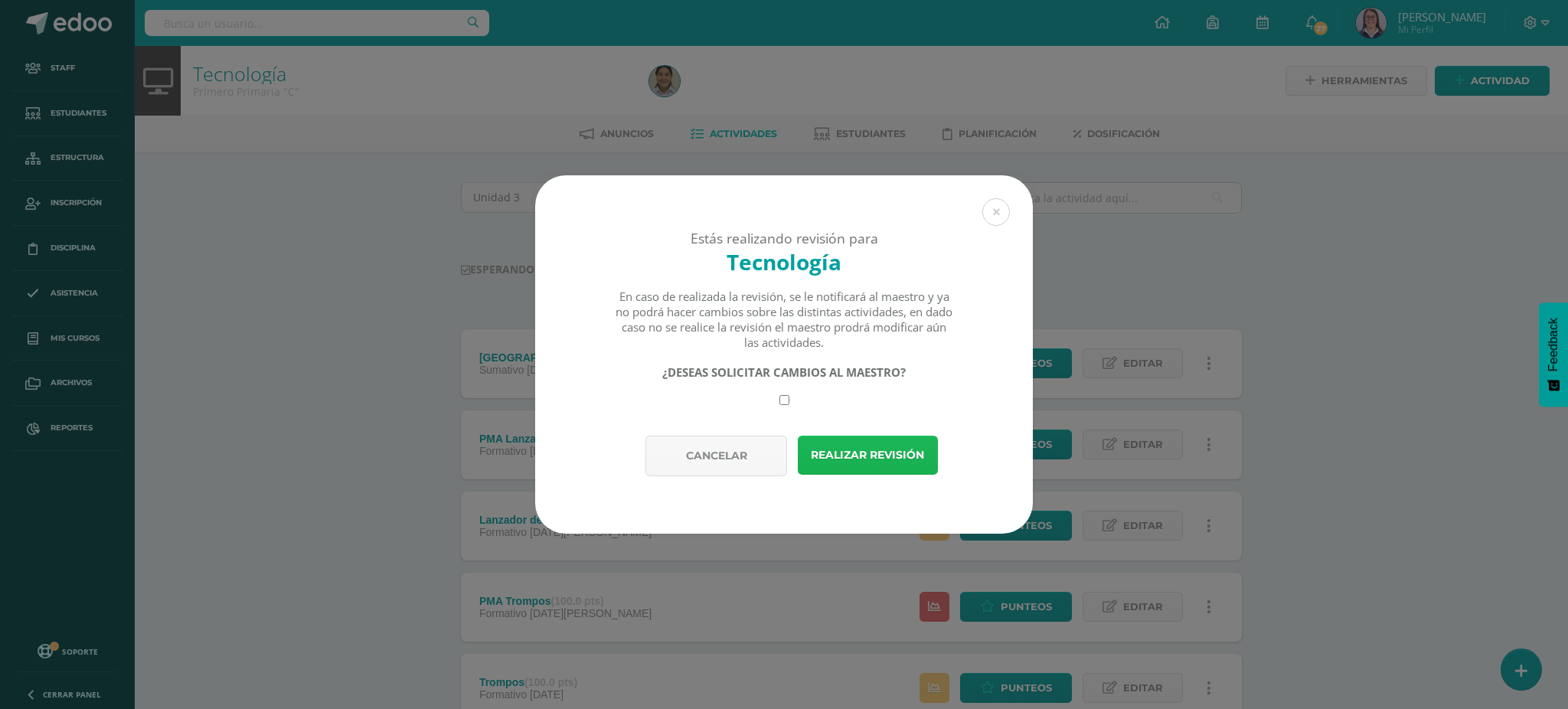
click at [853, 455] on button "Realizar revisión" at bounding box center [868, 455] width 140 height 39
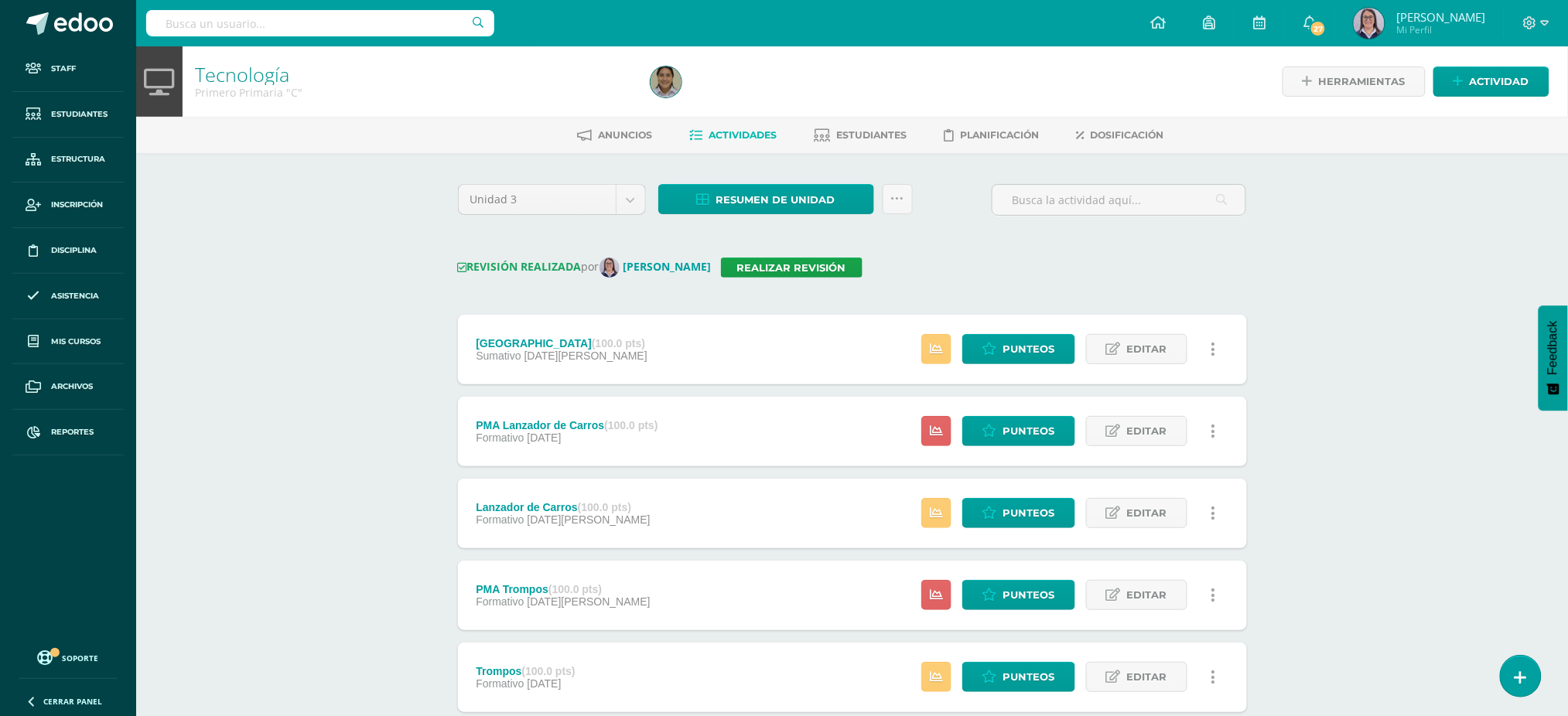
click at [289, 34] on input "text" at bounding box center [320, 23] width 348 height 27
type input "tecnología segundo"
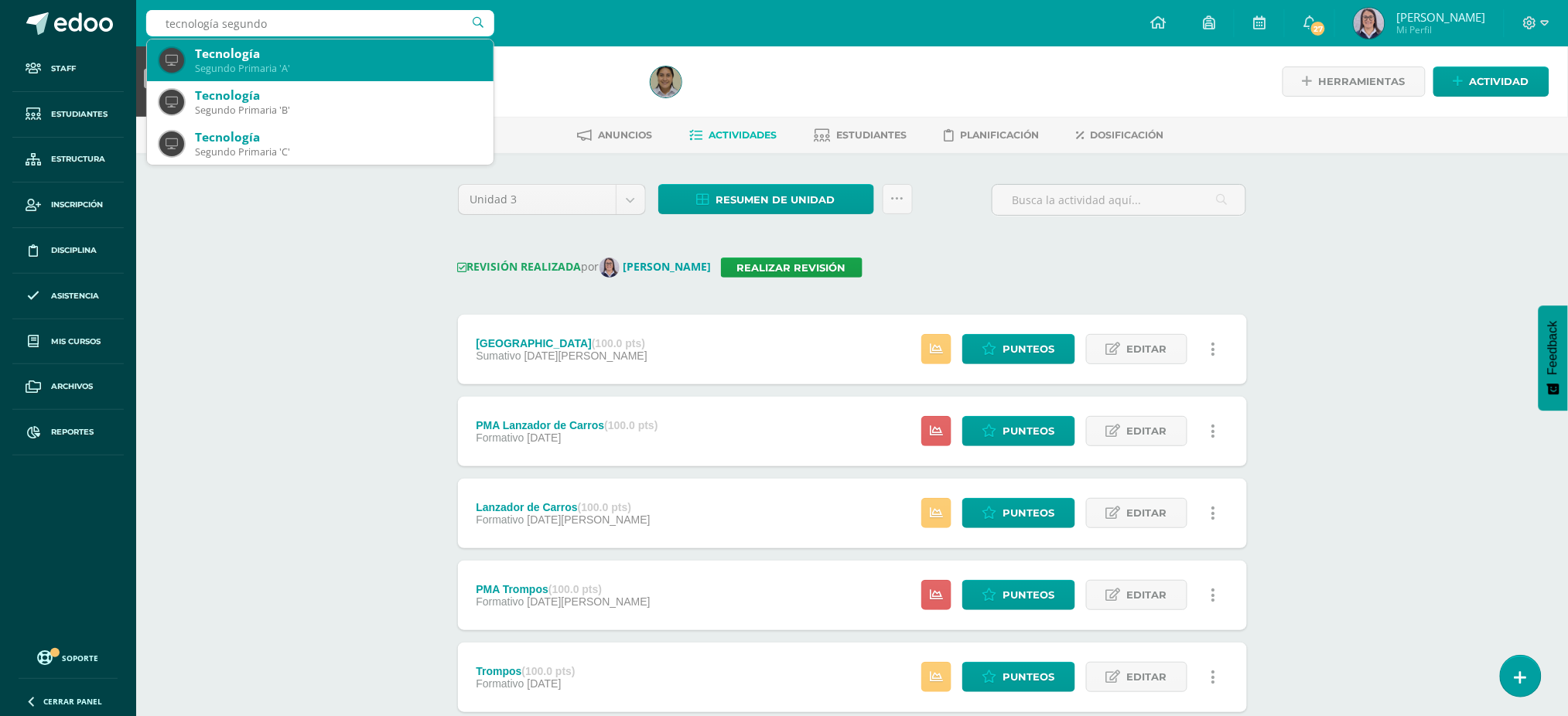
click at [264, 58] on div "Tecnología" at bounding box center [338, 54] width 286 height 16
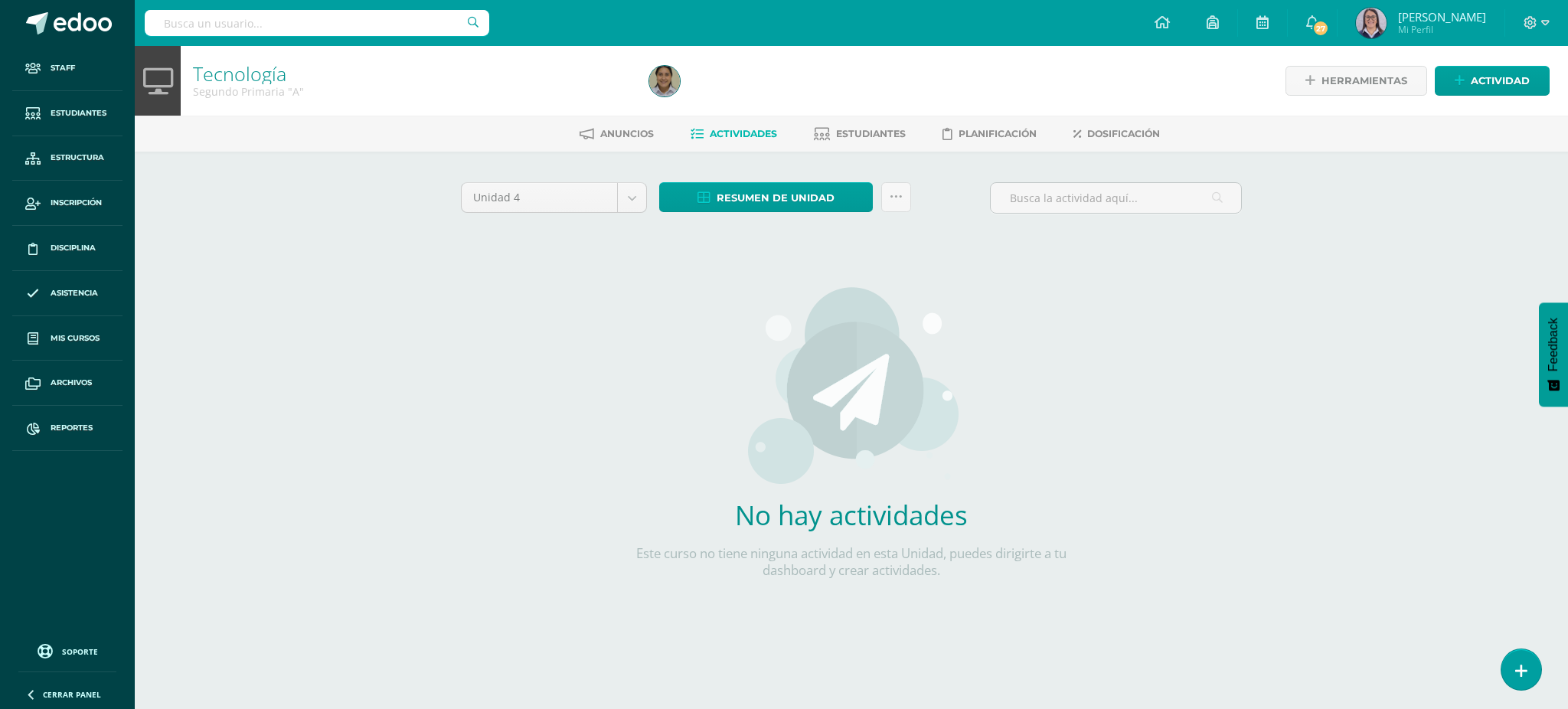
click at [587, 175] on div "Unidad 4 Unidad 1 Unidad 2 Unidad 3 Unidad 4 Resumen de unidad Descargar como H…" at bounding box center [852, 405] width 842 height 507
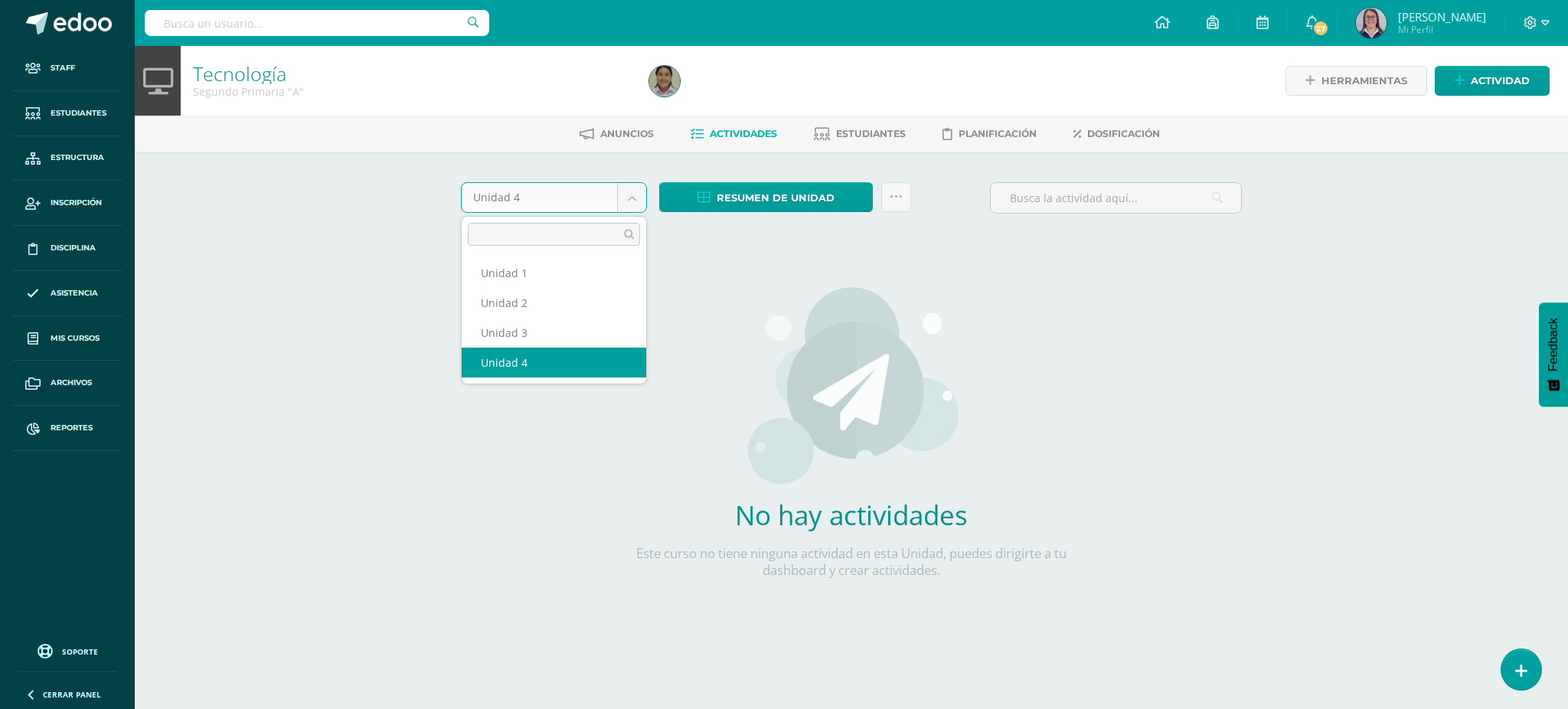
drag, startPoint x: 579, startPoint y: 192, endPoint x: 576, endPoint y: 204, distance: 12.4
click at [579, 193] on body "Staff Estudiantes Estructura Inscripción Disciplina Asistencia Mis cursos Archi…" at bounding box center [784, 329] width 1568 height 658
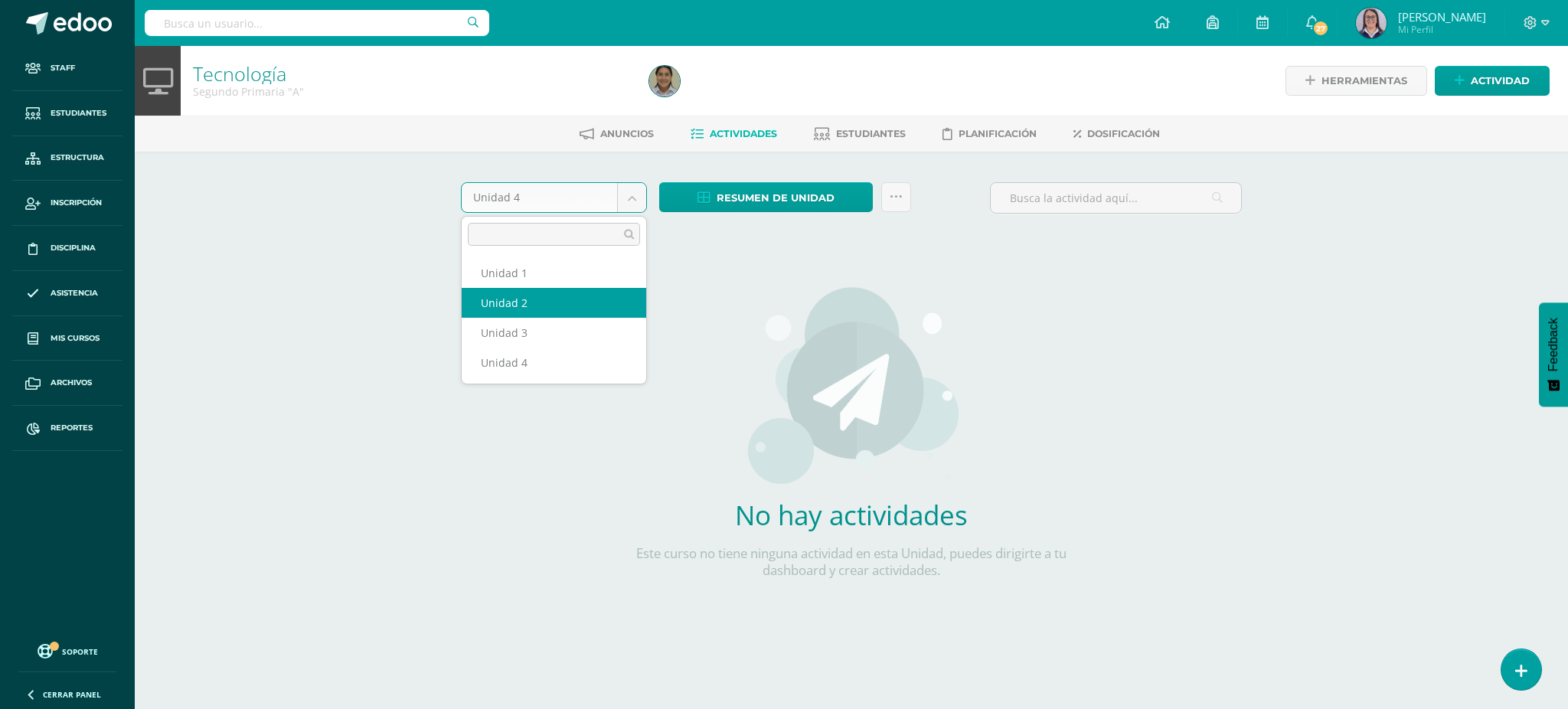
select select "Unidad 3"
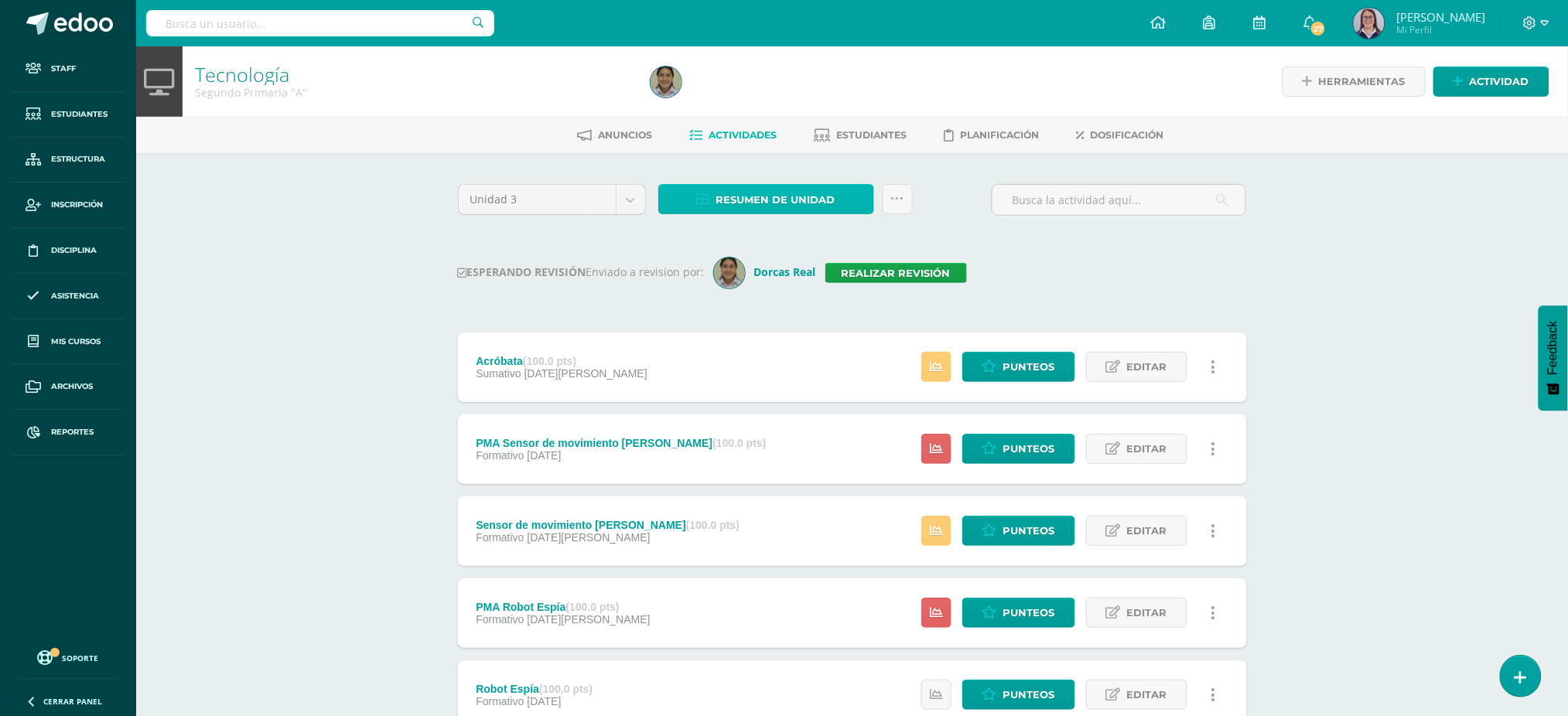
click at [698, 194] on icon at bounding box center [703, 199] width 13 height 13
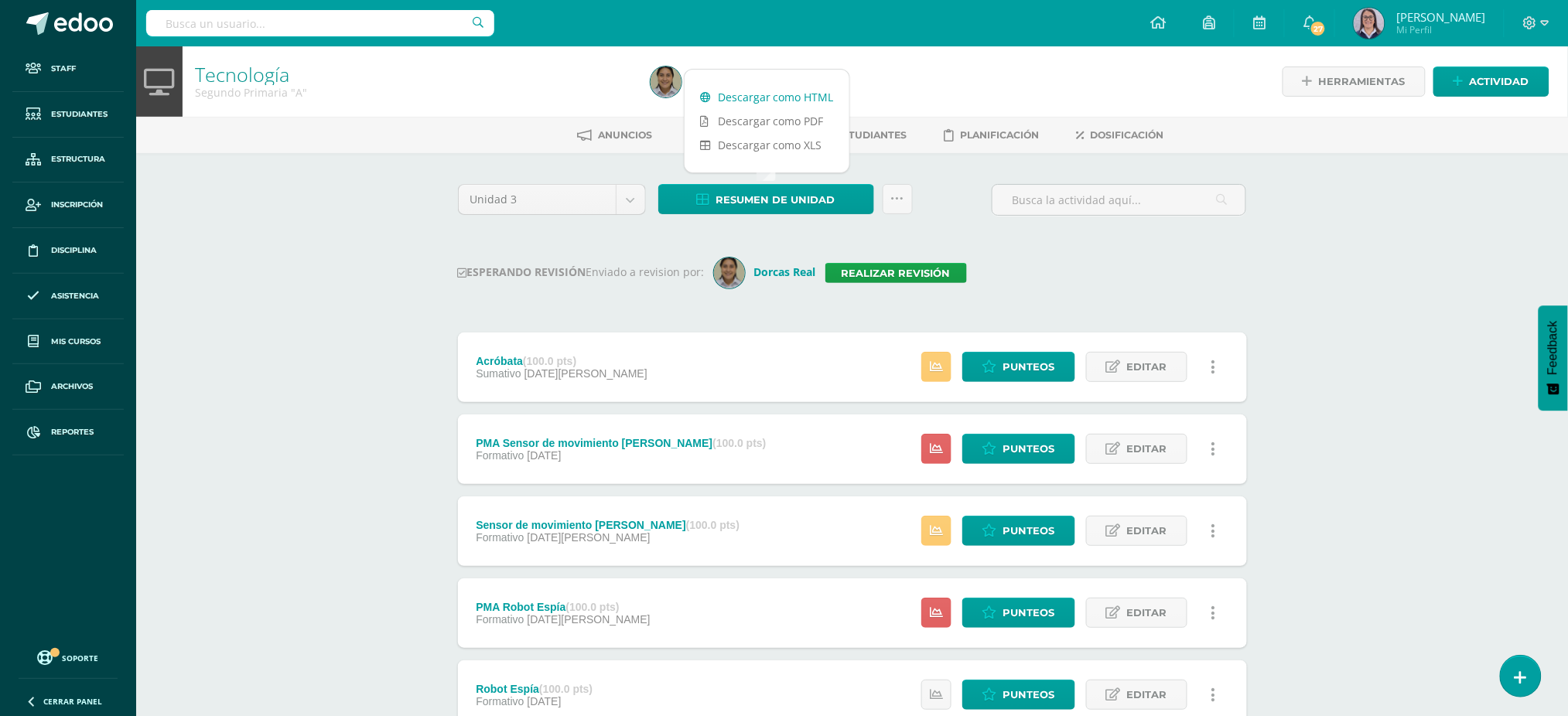
click at [734, 102] on link "Descargar como HTML" at bounding box center [767, 97] width 165 height 24
click at [856, 268] on link "Realizar revisión" at bounding box center [896, 273] width 142 height 20
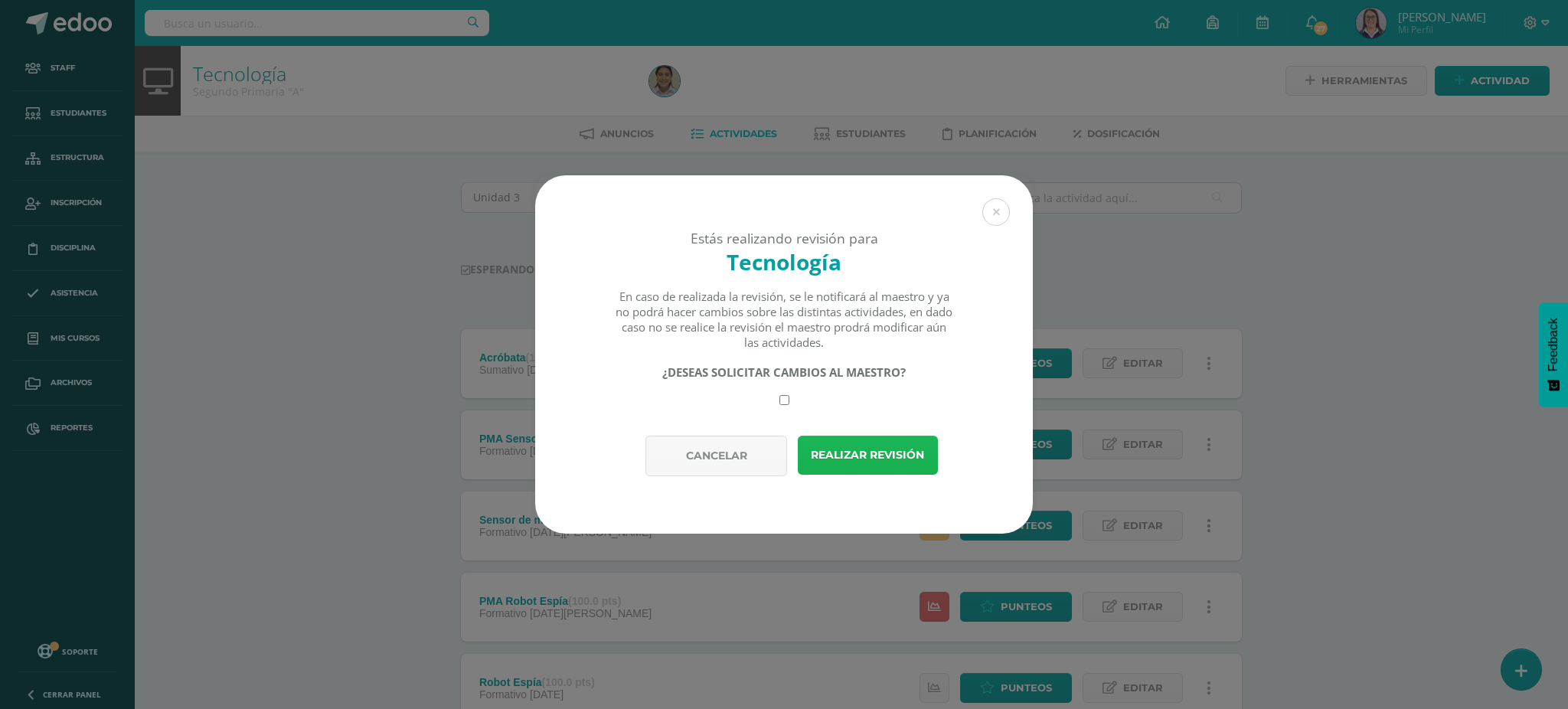
click at [844, 448] on button "Realizar revisión" at bounding box center [868, 455] width 140 height 39
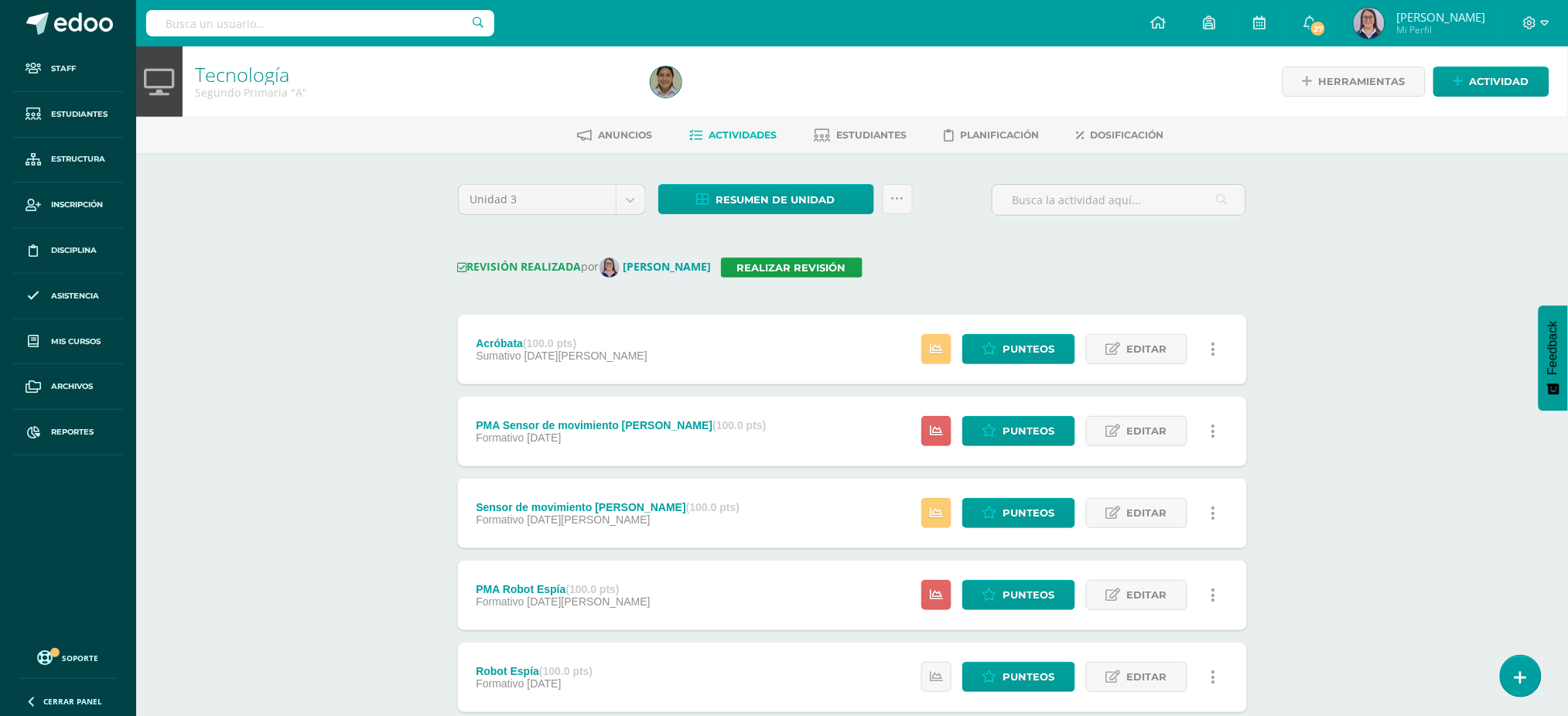
click at [378, 21] on input "text" at bounding box center [320, 23] width 348 height 27
type input "tecnología segundo"
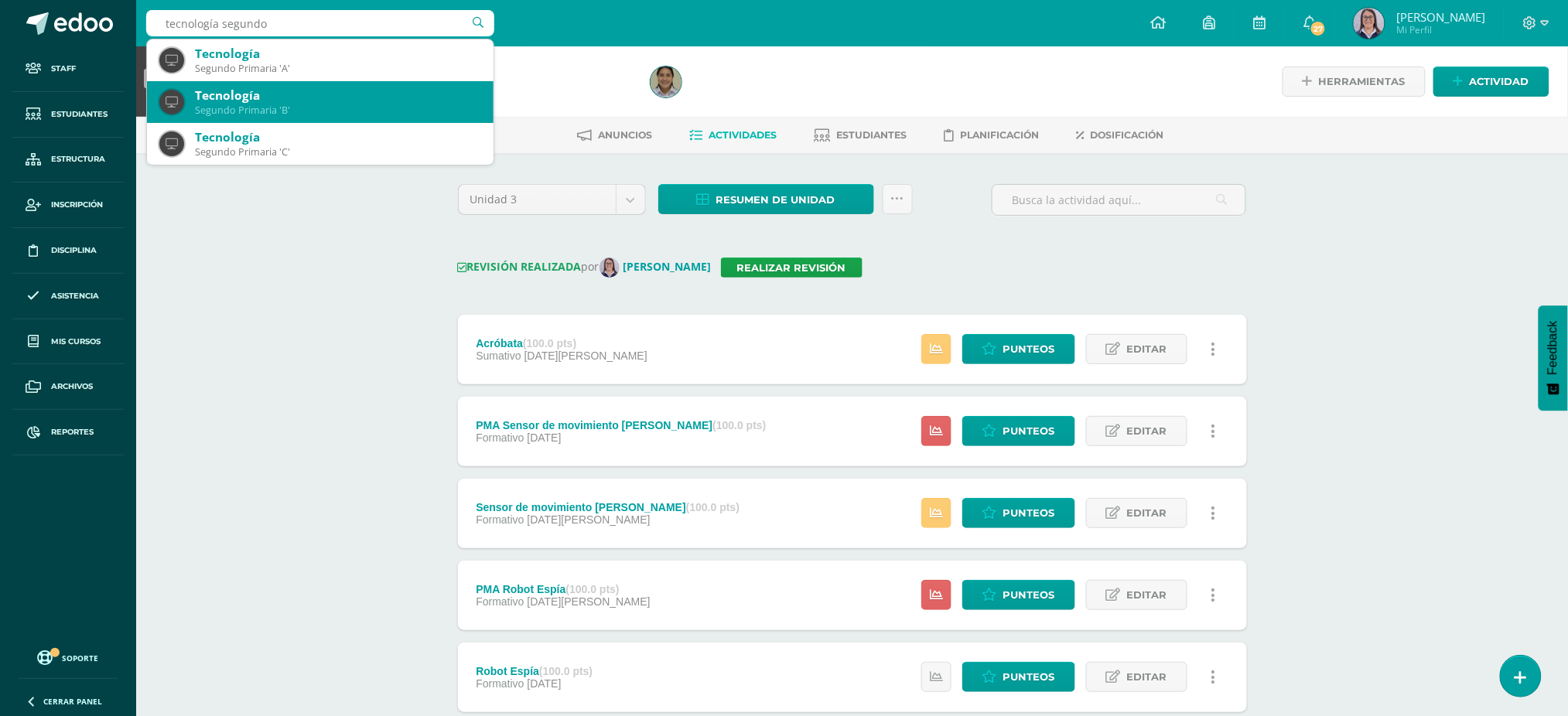
click at [245, 90] on div "Tecnología" at bounding box center [338, 96] width 286 height 16
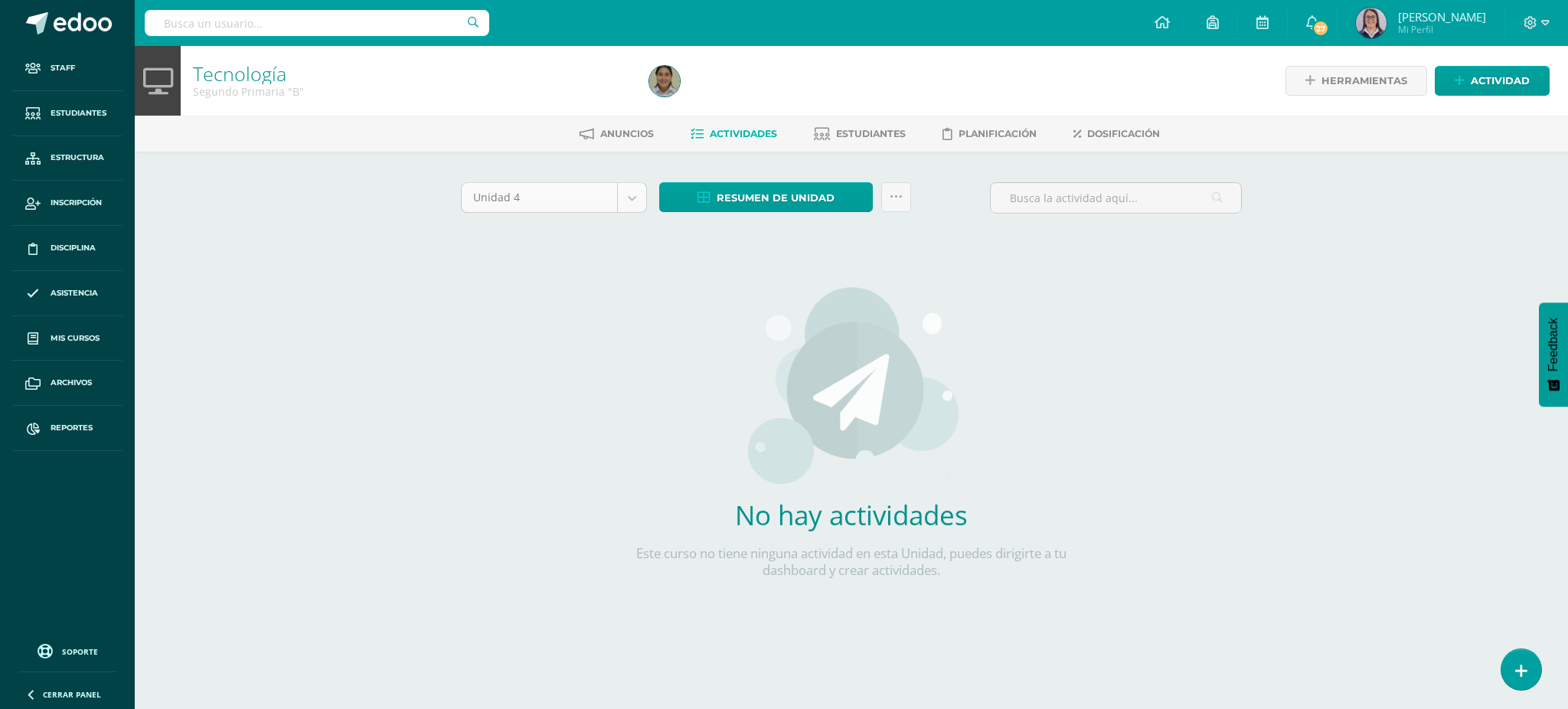
click at [491, 201] on body "Staff Estudiantes Estructura Inscripción Disciplina Asistencia Mis cursos Archi…" at bounding box center [784, 329] width 1568 height 658
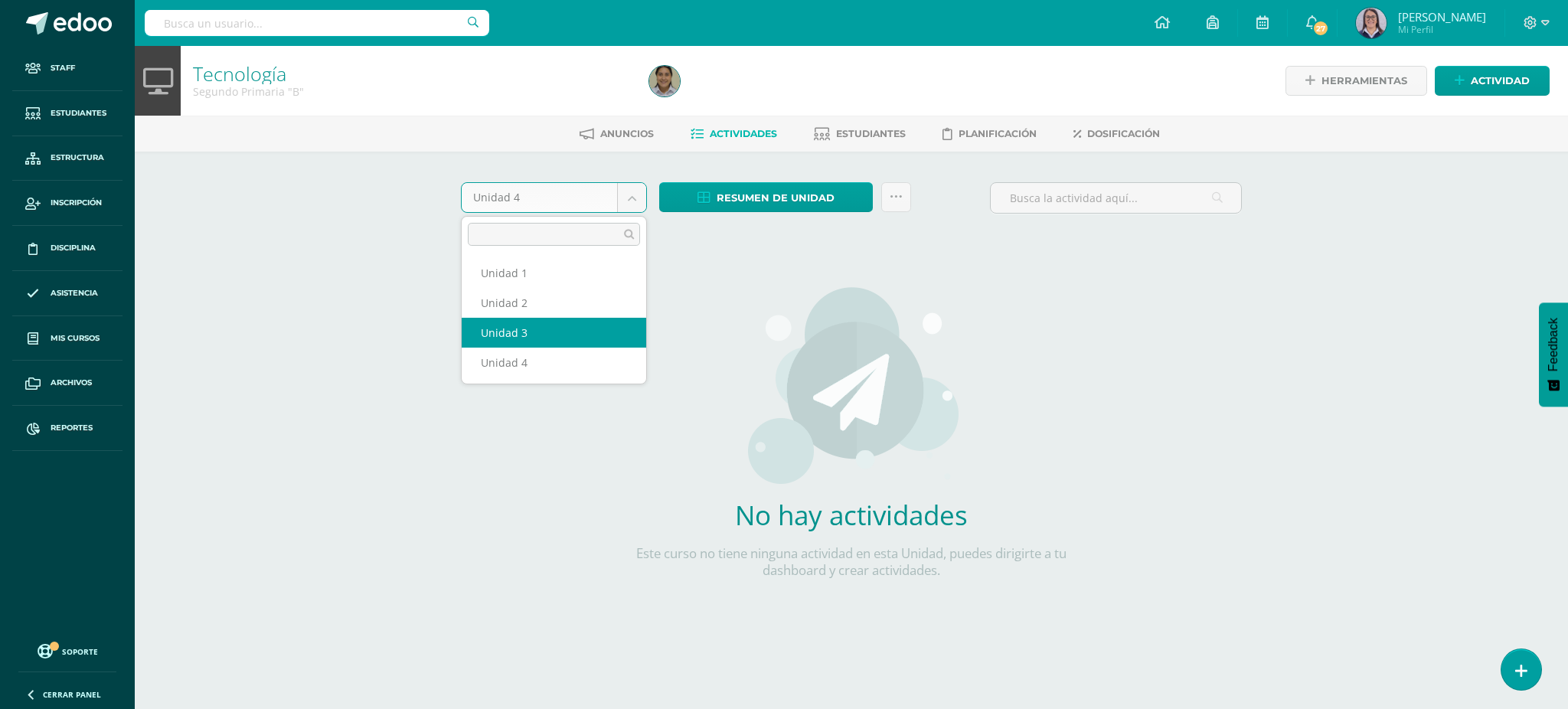
select select "Unidad 3"
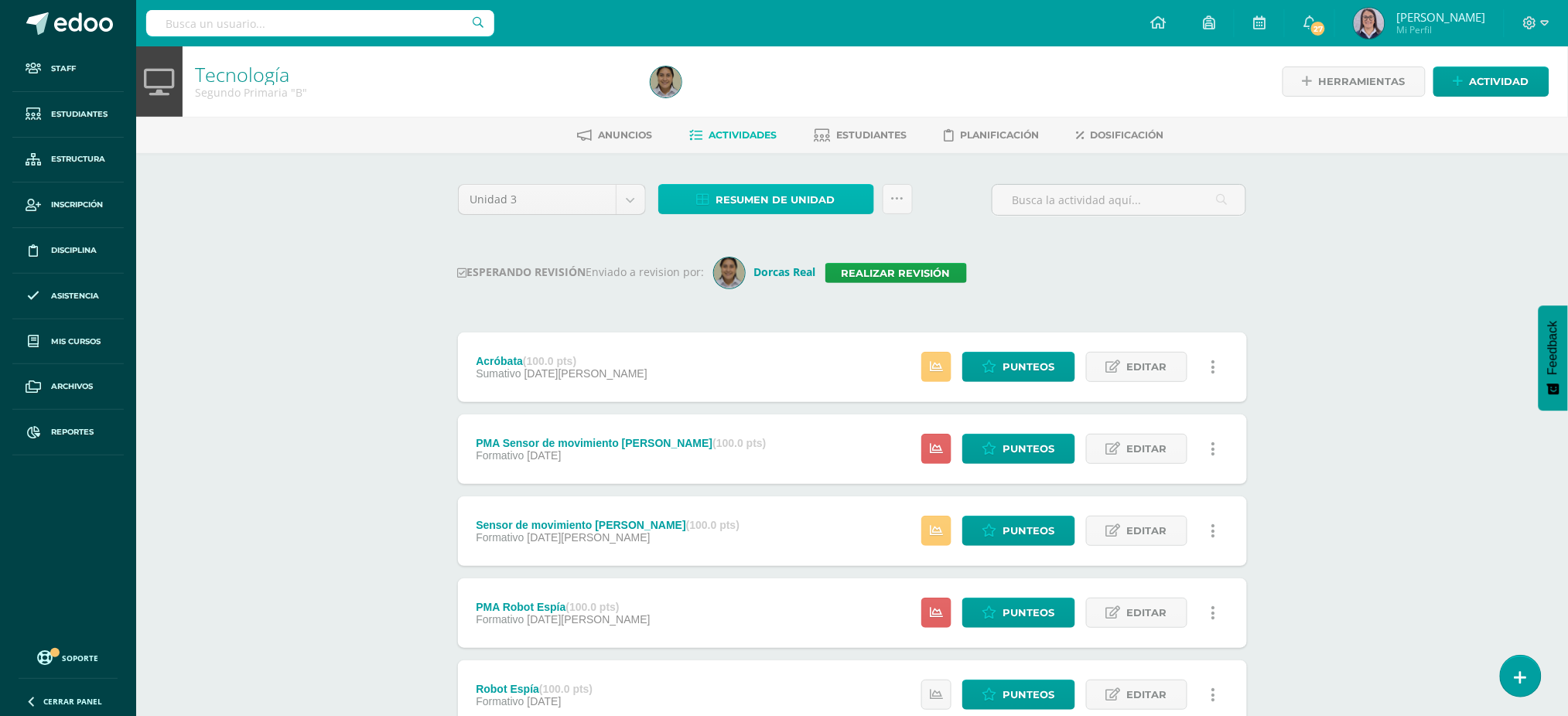
click at [710, 198] on icon at bounding box center [703, 199] width 13 height 13
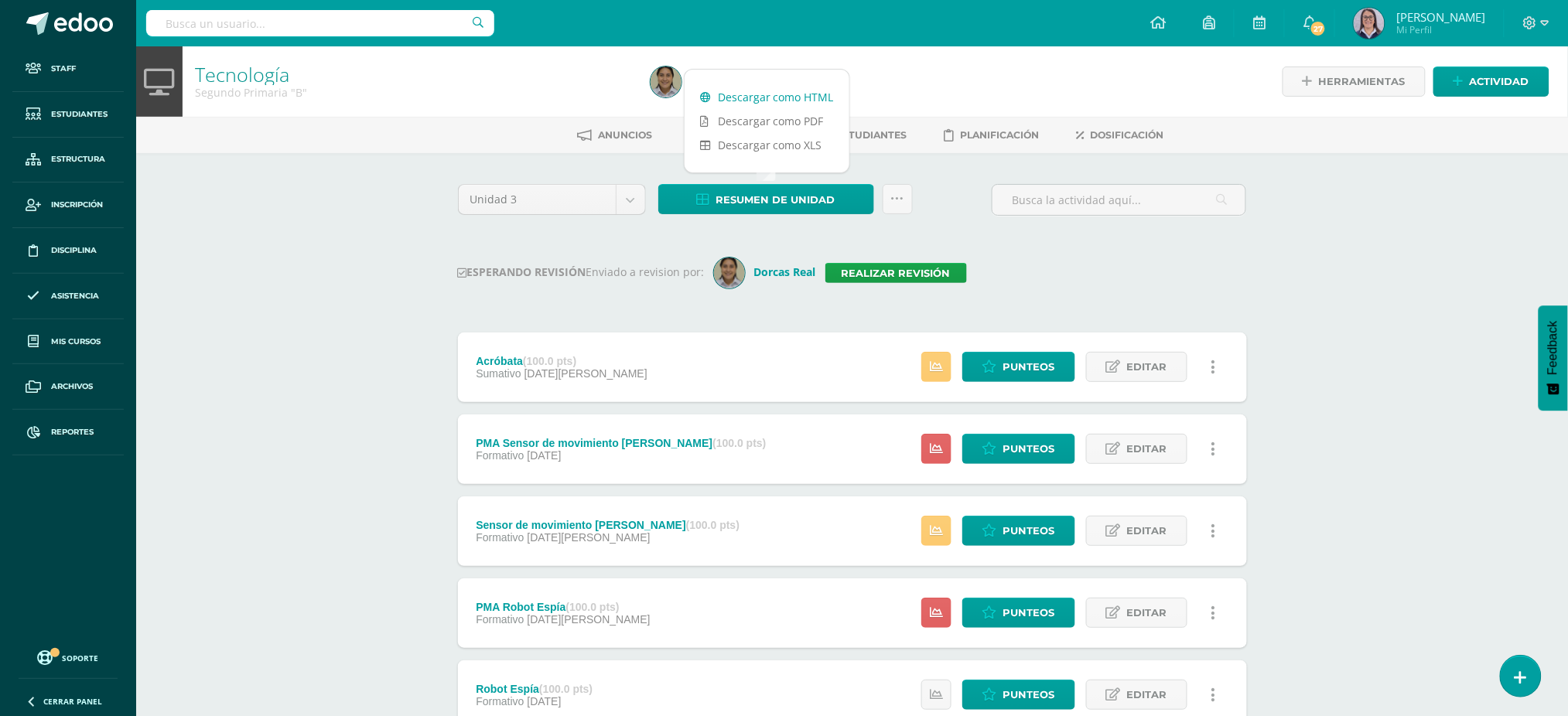
click at [725, 95] on link "Descargar como HTML" at bounding box center [767, 97] width 165 height 24
click at [911, 277] on link "Realizar revisión" at bounding box center [896, 273] width 142 height 20
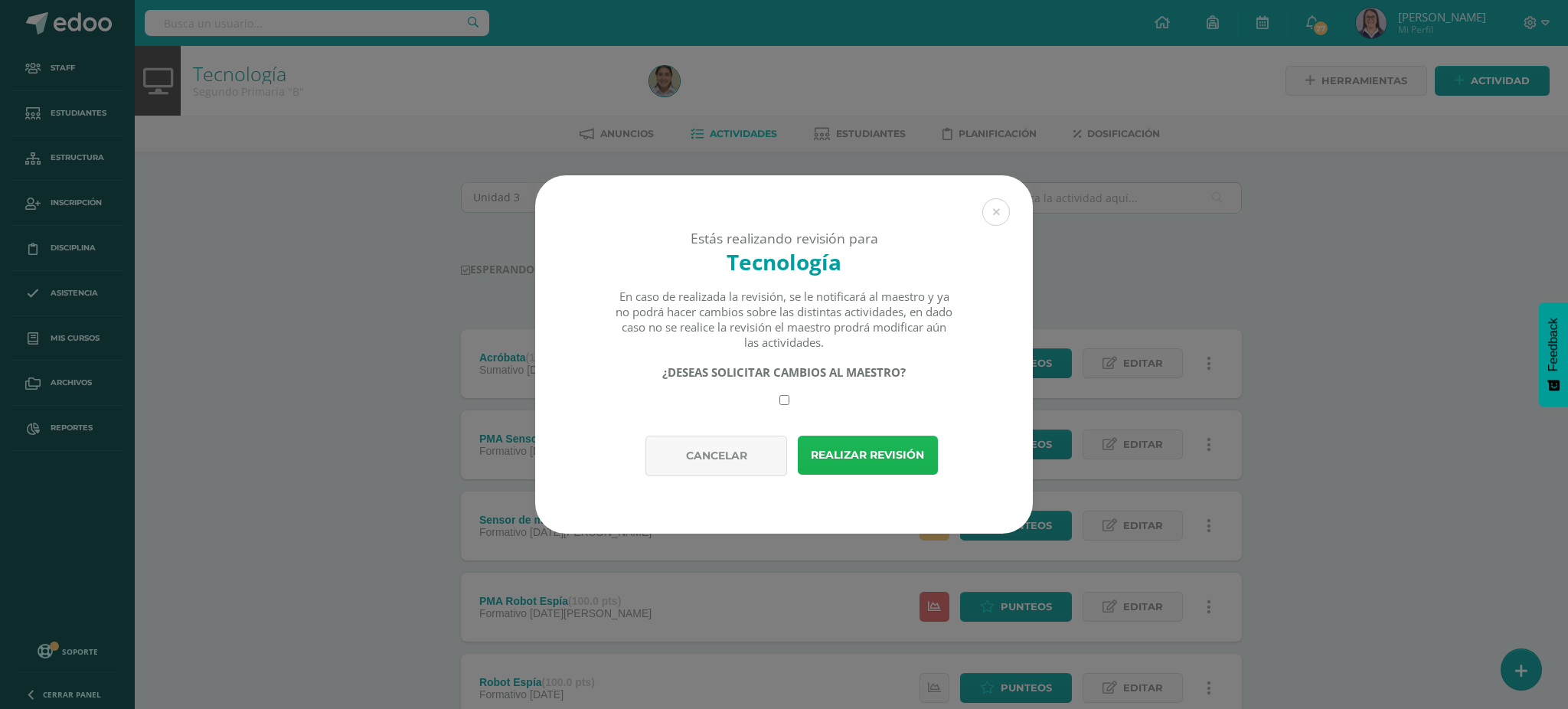
click at [862, 455] on button "Realizar revisión" at bounding box center [868, 455] width 140 height 39
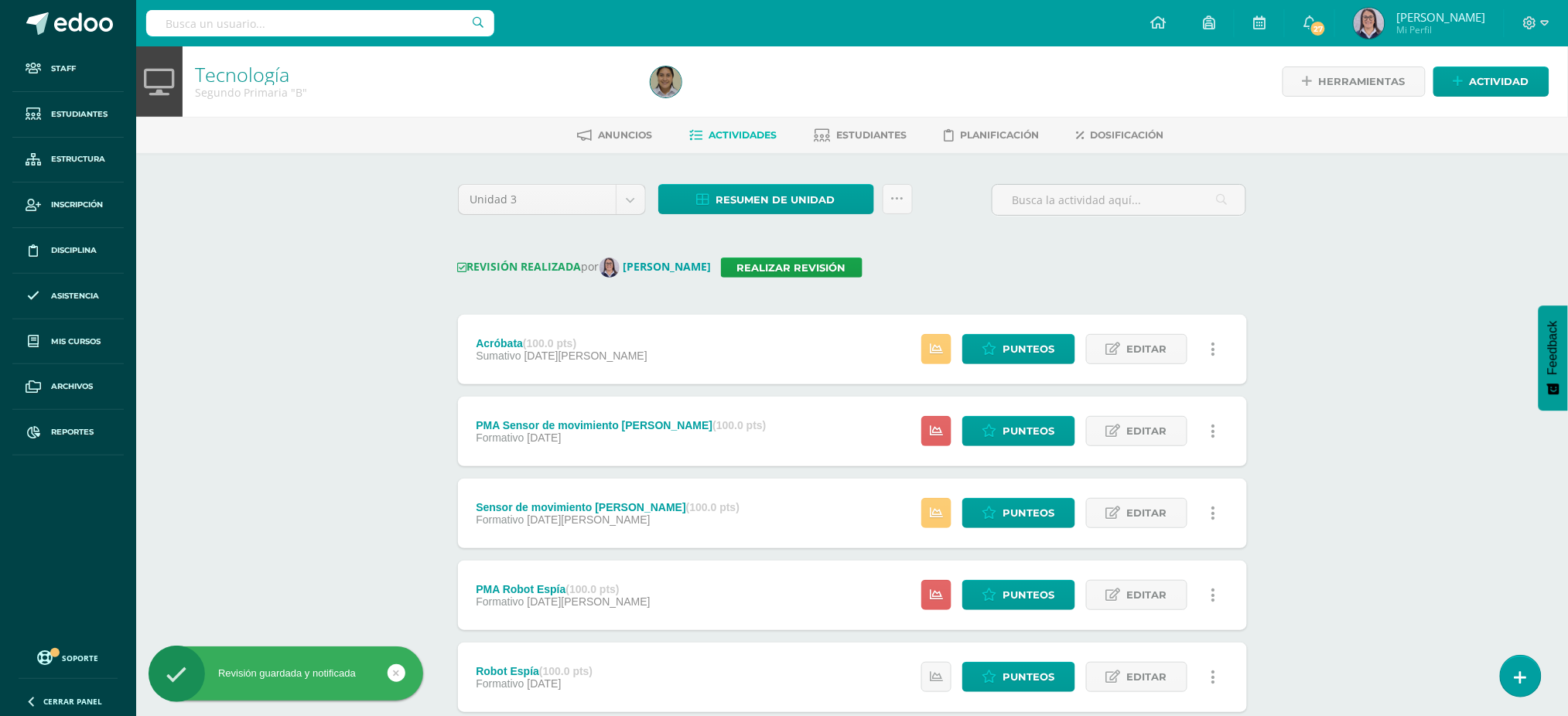
click at [307, 25] on input "text" at bounding box center [320, 23] width 348 height 27
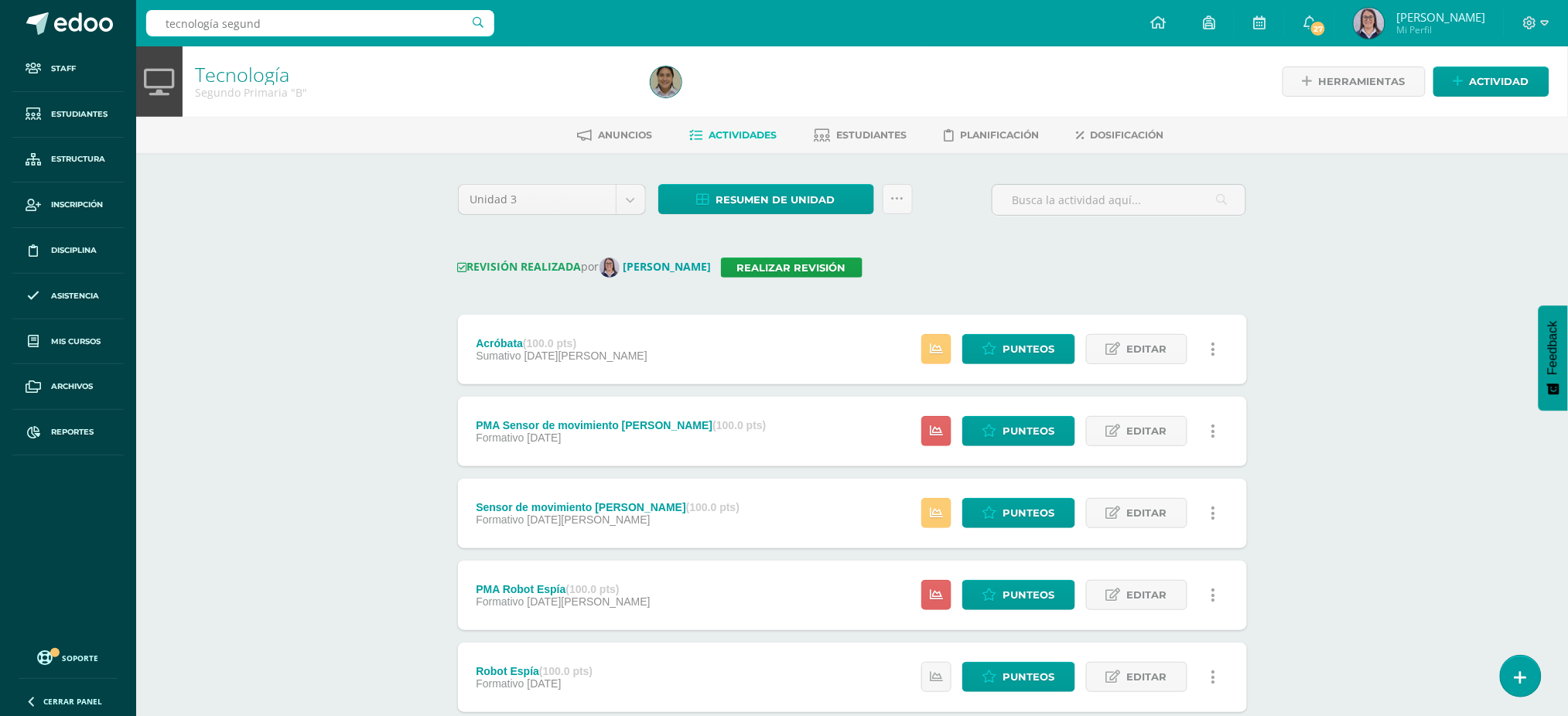
type input "tecnología segundo"
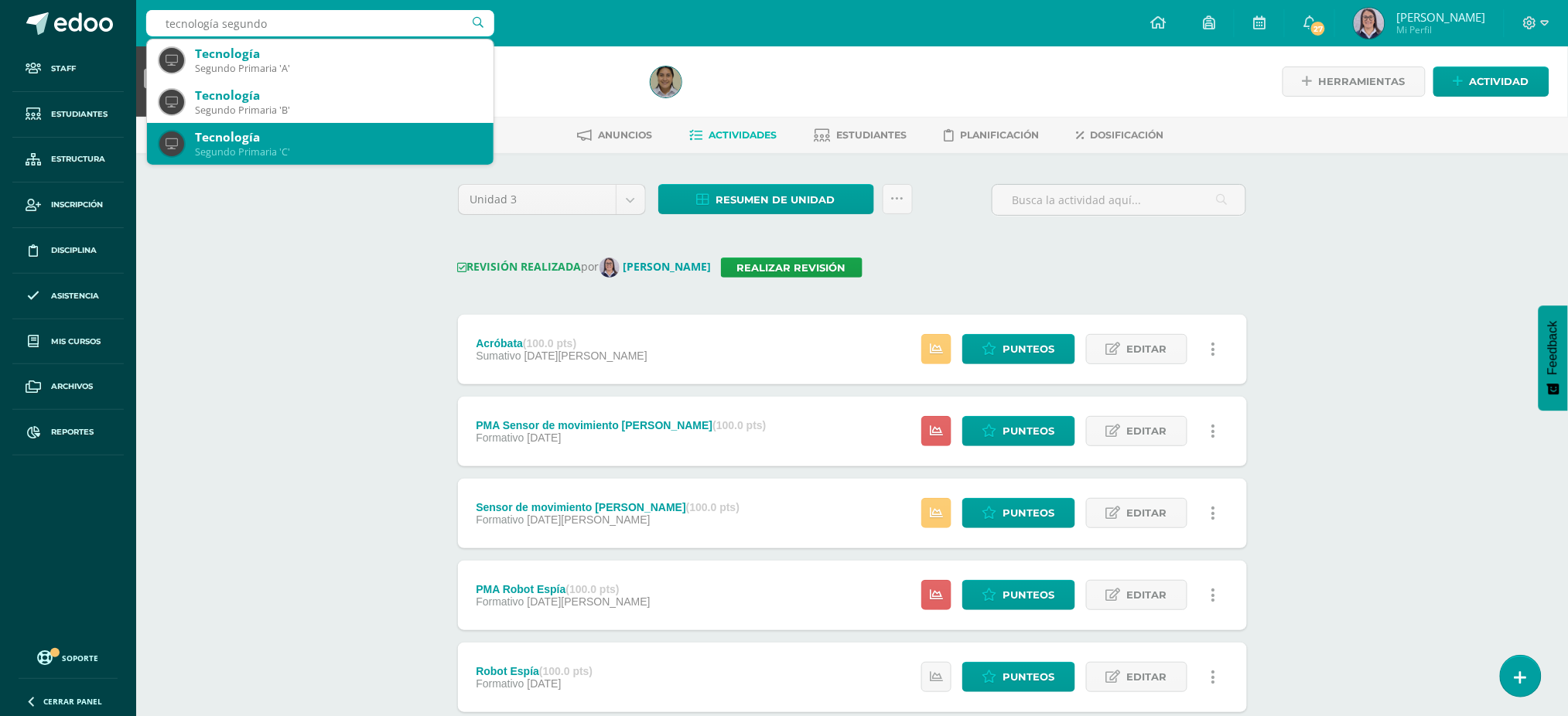
click at [252, 157] on div "Segundo Primaria 'C'" at bounding box center [338, 152] width 286 height 13
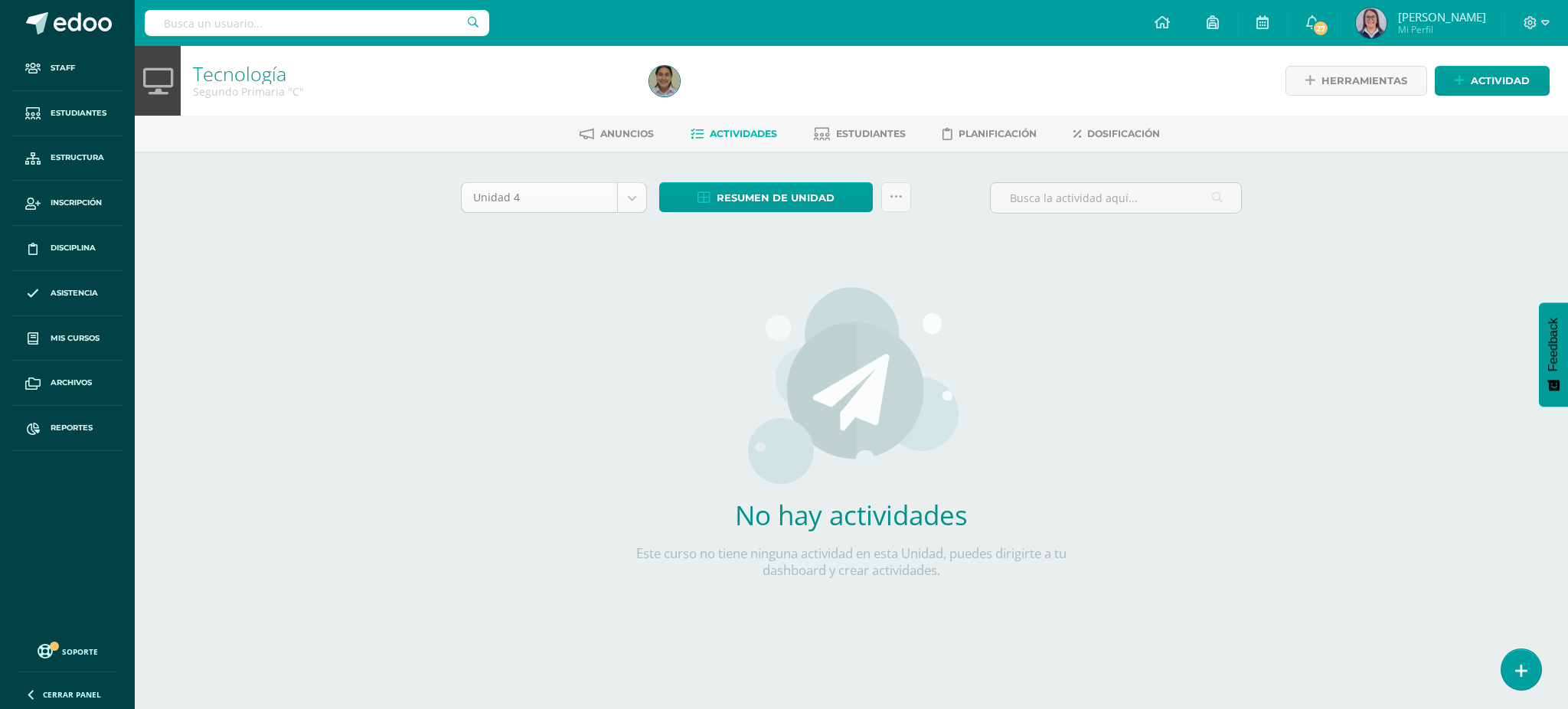
click at [567, 196] on body "Staff Estudiantes Estructura Inscripción Disciplina Asistencia Mis cursos Archi…" at bounding box center [784, 329] width 1568 height 658
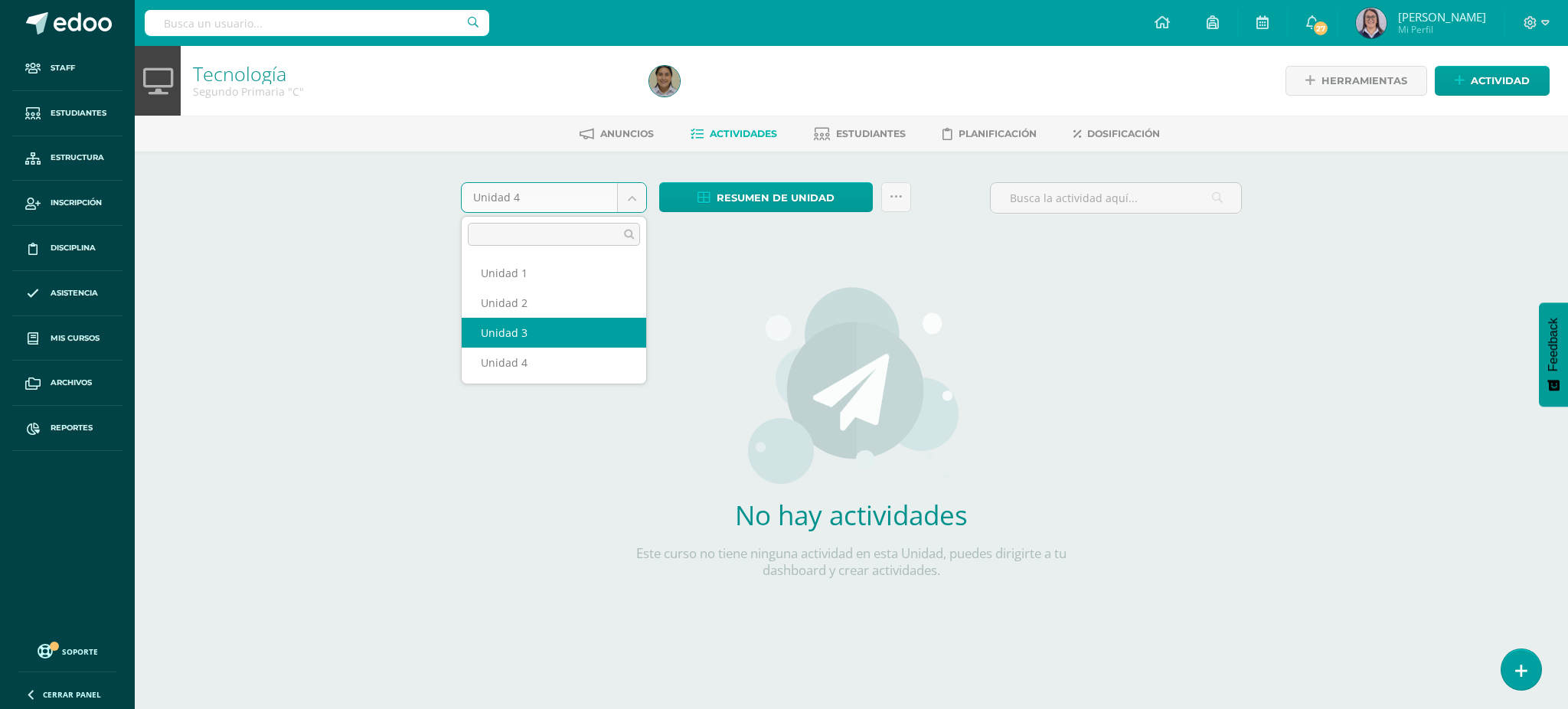
select select "Unidad 3"
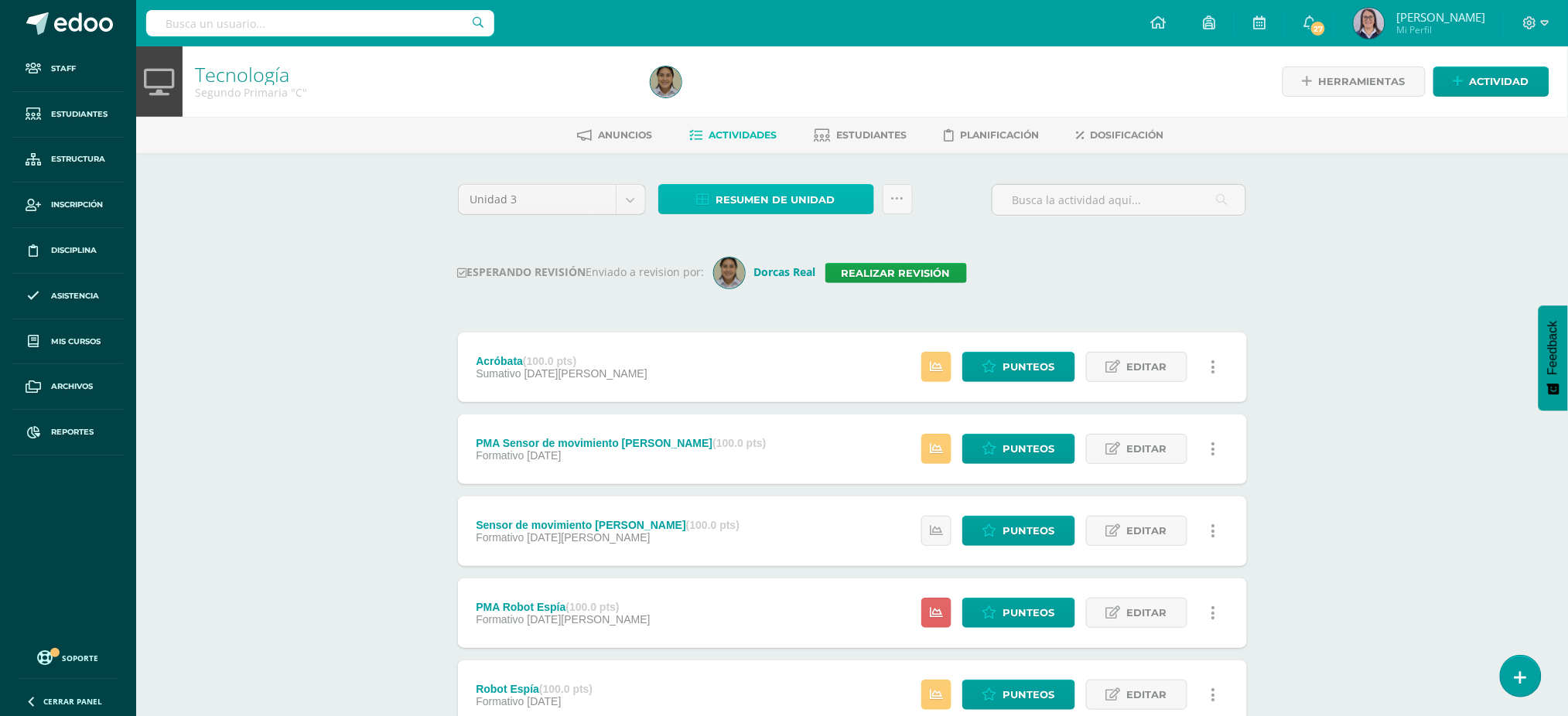
click at [759, 207] on span "Resumen de unidad" at bounding box center [775, 200] width 119 height 28
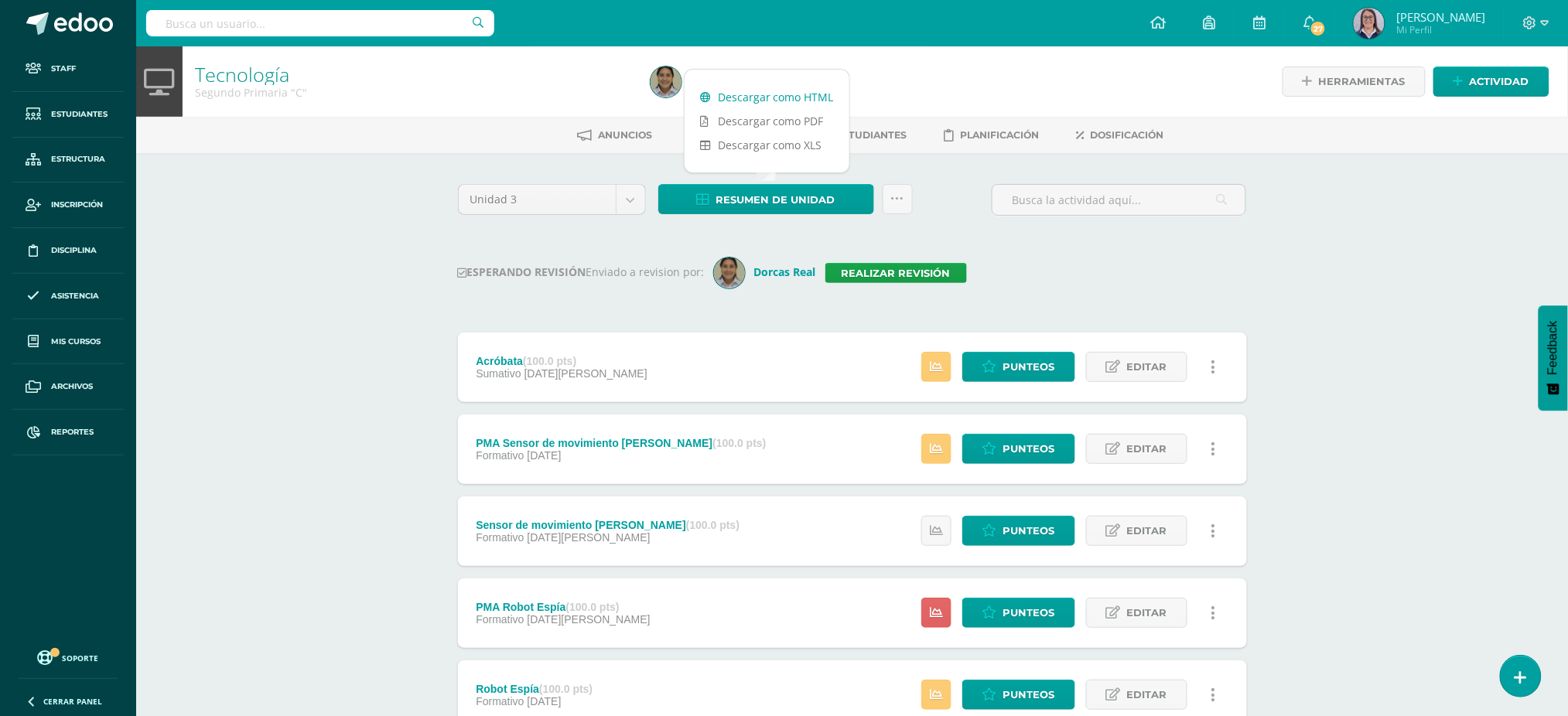
click at [771, 94] on link "Descargar como HTML" at bounding box center [767, 97] width 165 height 24
click at [904, 272] on link "Realizar revisión" at bounding box center [896, 273] width 142 height 20
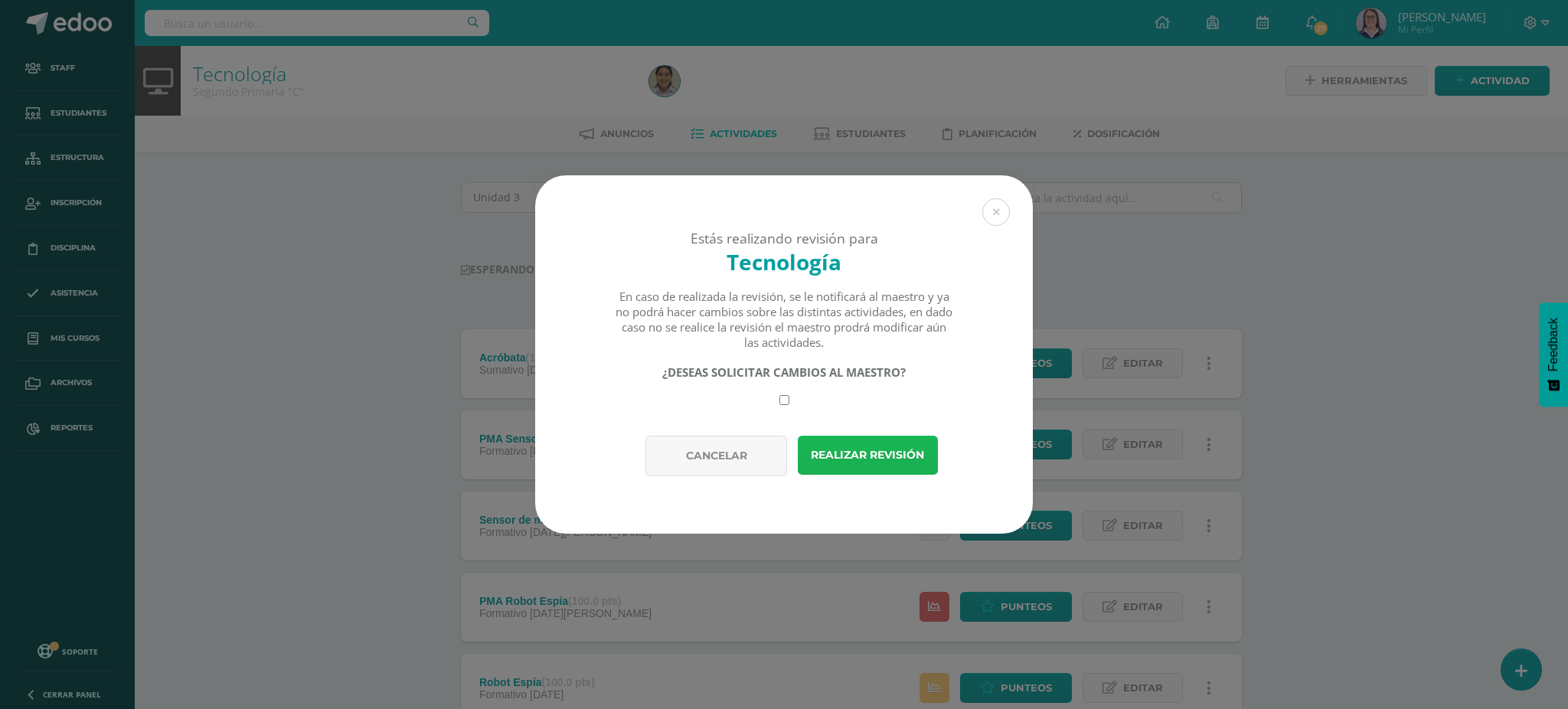
click at [847, 455] on button "Realizar revisión" at bounding box center [868, 455] width 140 height 39
